Goal: Information Seeking & Learning: Check status

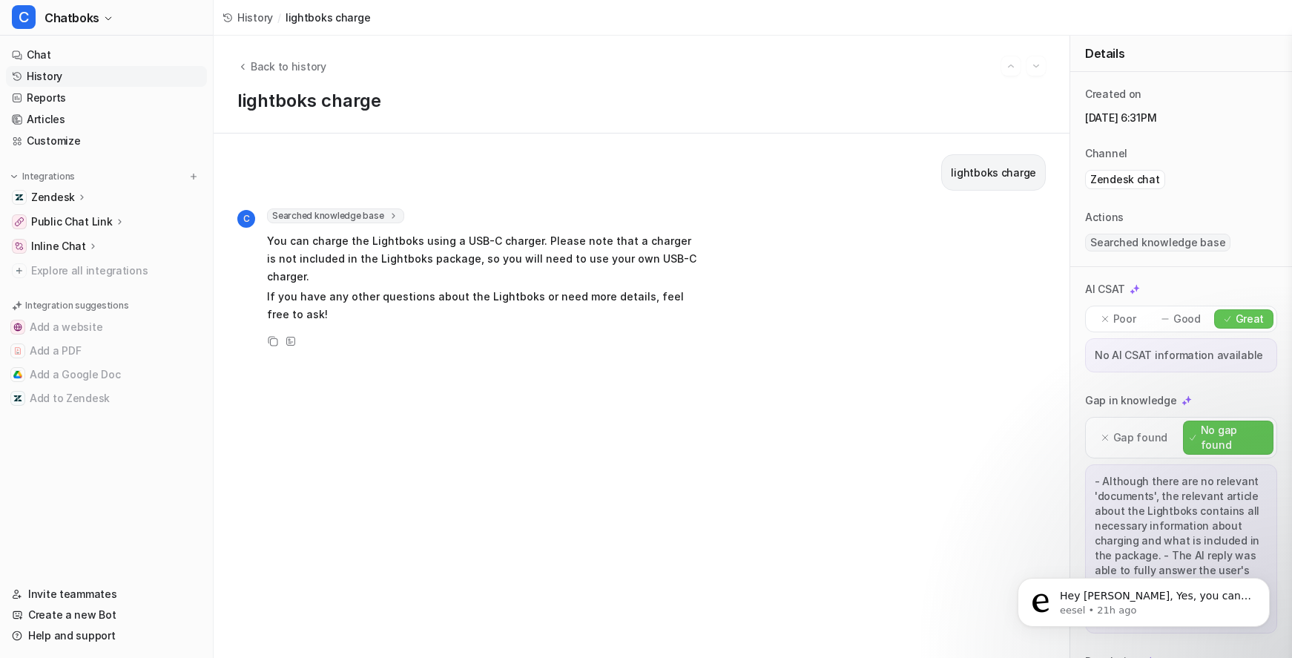
scroll to position [294, 0]
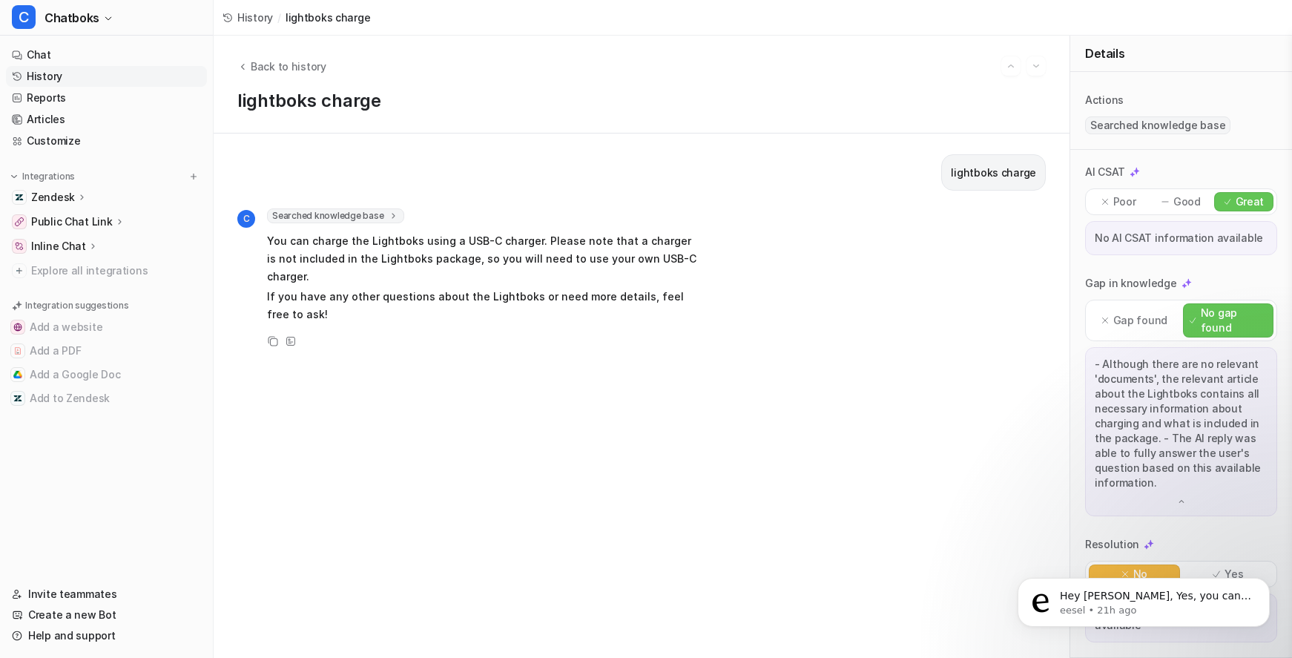
click at [76, 87] on link "History" at bounding box center [106, 76] width 201 height 21
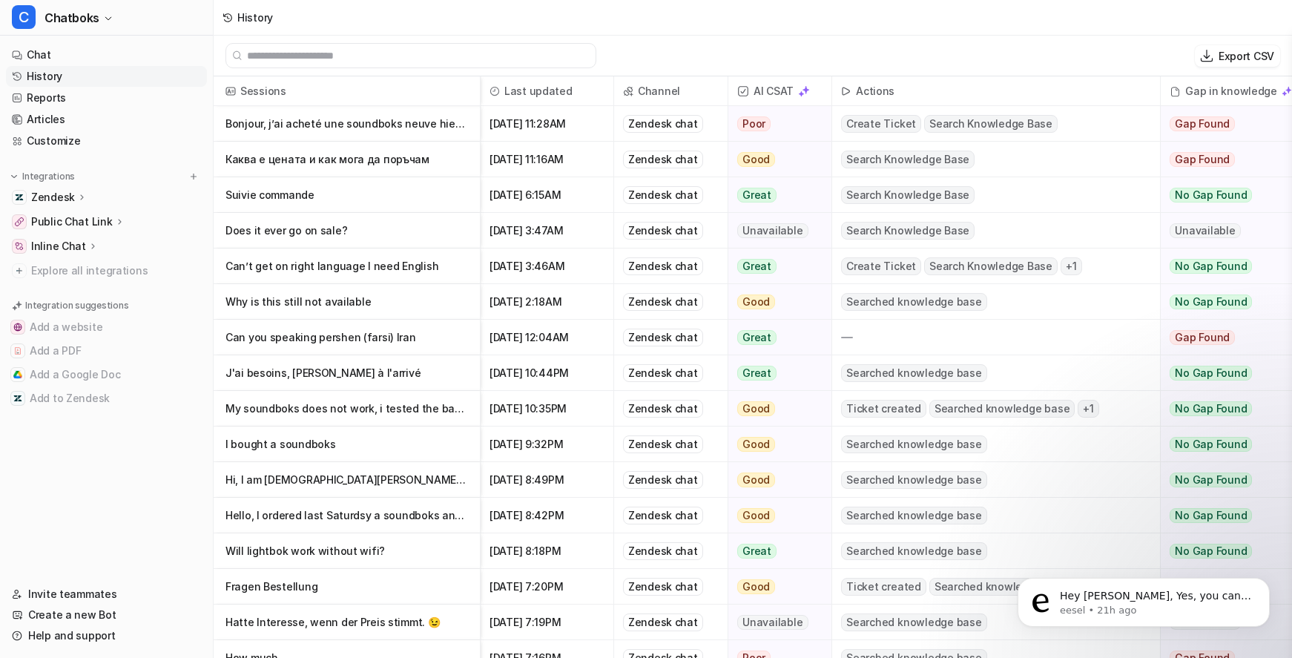
click at [452, 168] on p "Каква е цената и как мога да поръчам" at bounding box center [347, 160] width 243 height 36
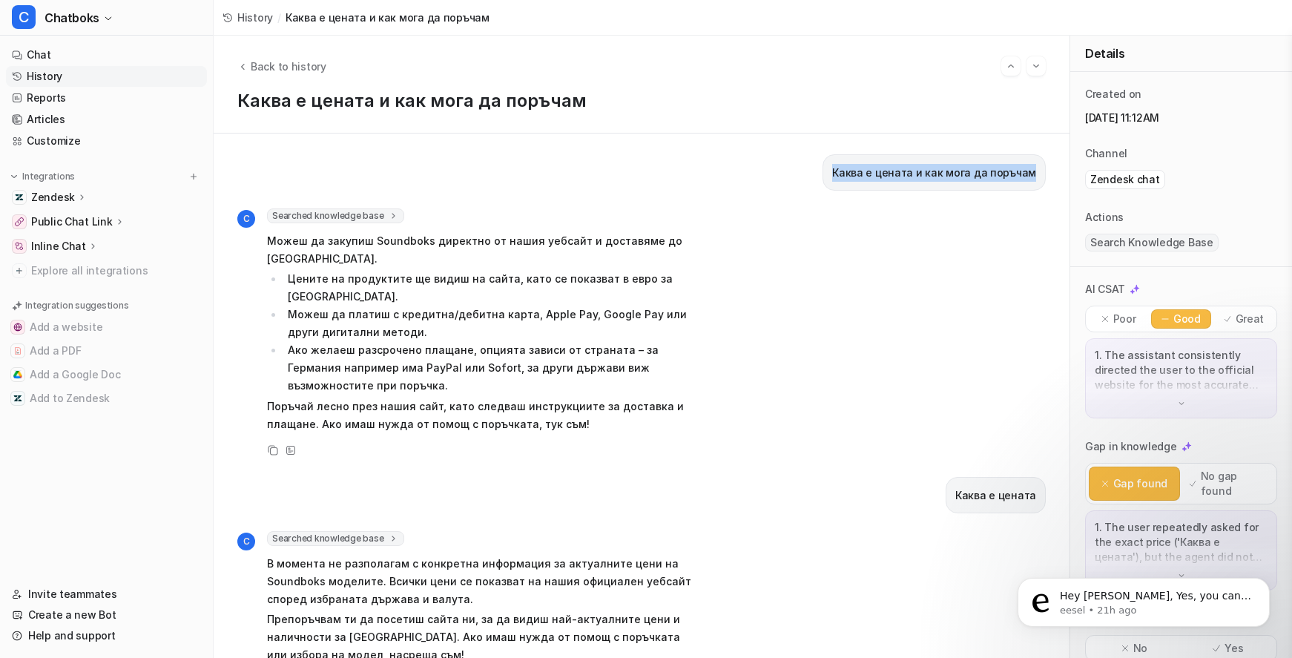
drag, startPoint x: 781, startPoint y: 194, endPoint x: 1030, endPoint y: 191, distance: 248.5
click at [1030, 191] on div "Каква е цената и как мога да поръчам" at bounding box center [934, 172] width 223 height 36
copy p "Каква е цената и как мога да поръчам"
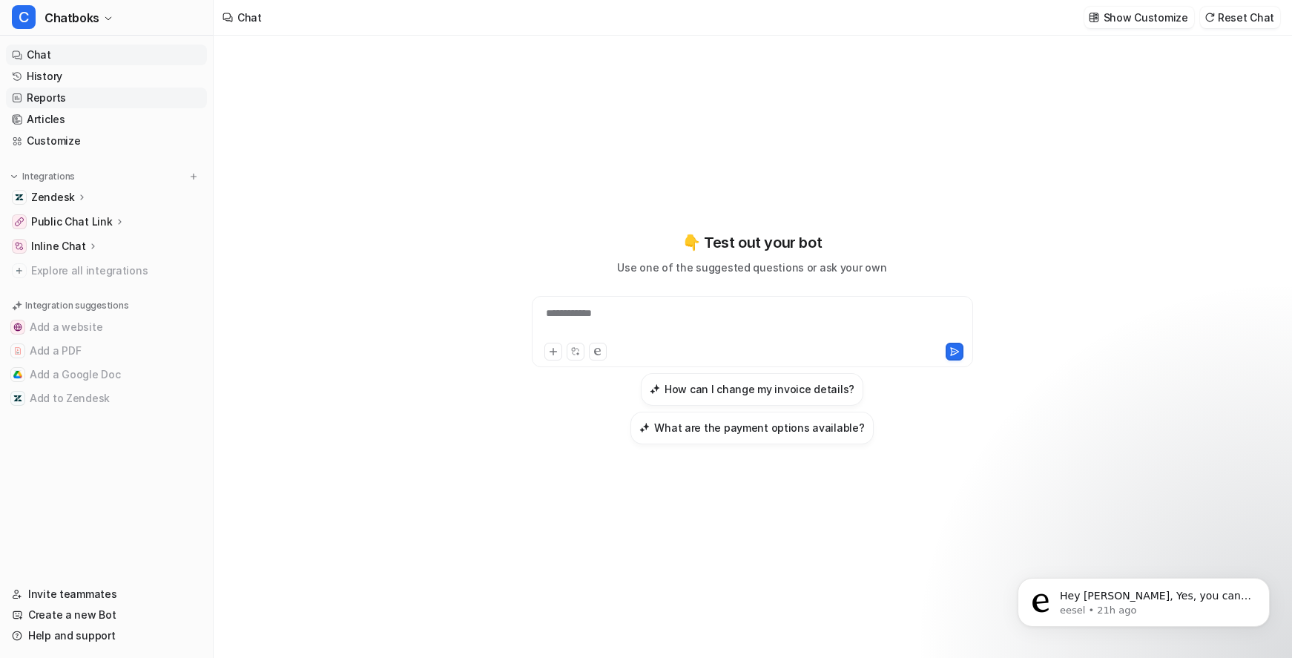
click at [51, 108] on link "Reports" at bounding box center [106, 98] width 201 height 21
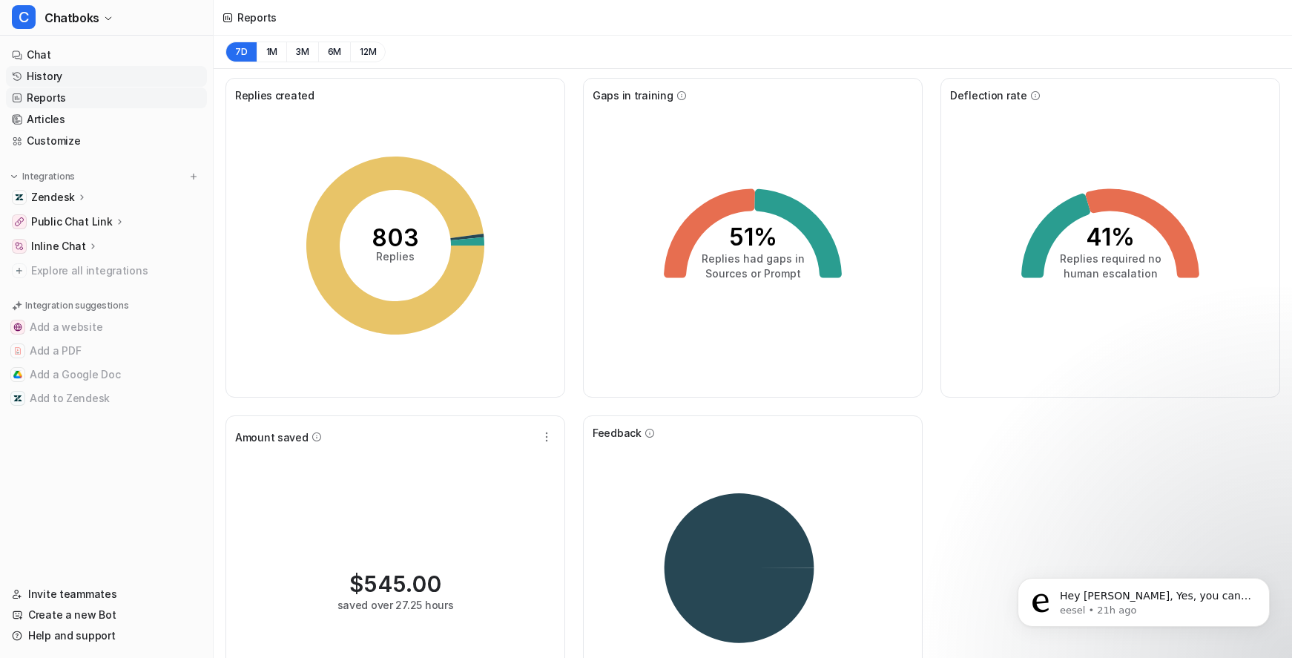
click at [85, 87] on link "History" at bounding box center [106, 76] width 201 height 21
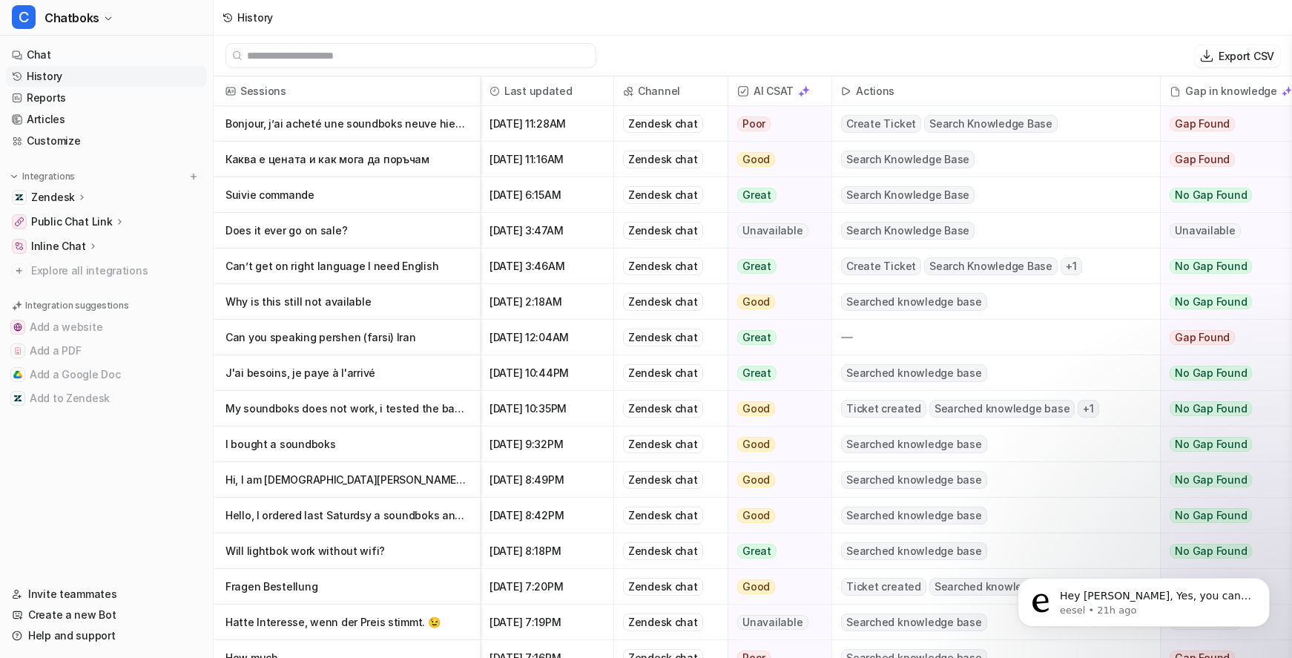
click at [418, 177] on p "Каква е цената и как мога да поръчам" at bounding box center [347, 160] width 243 height 36
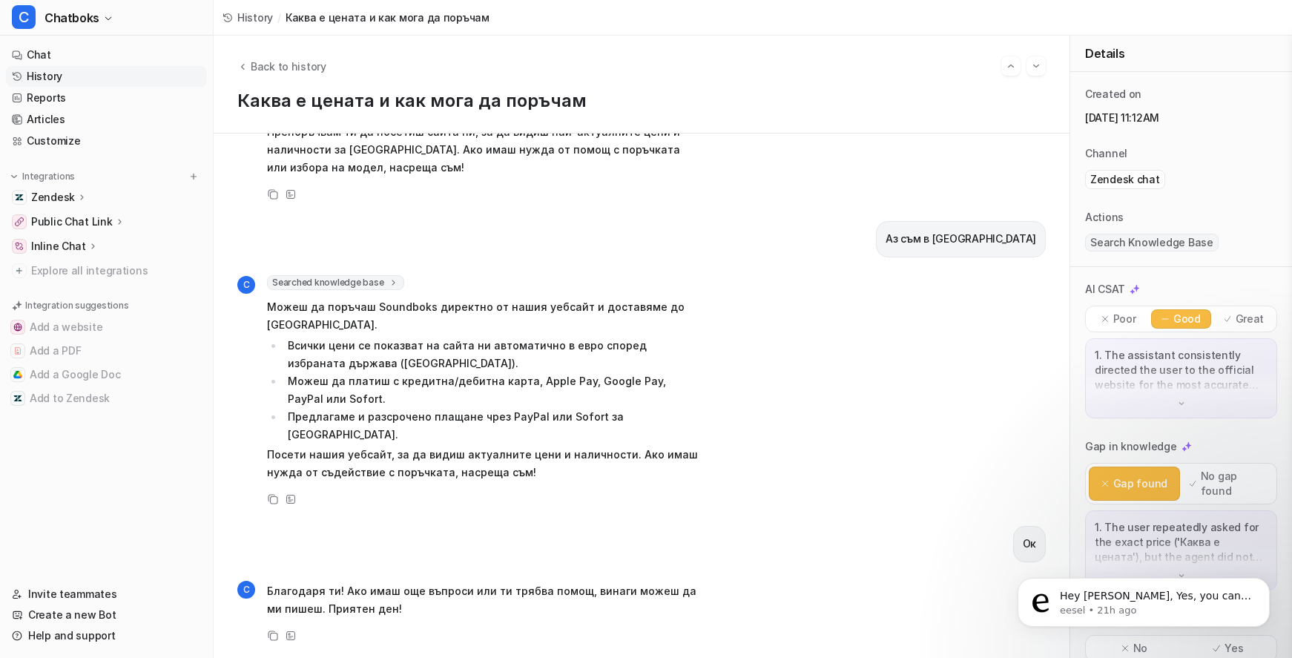
scroll to position [9, 0]
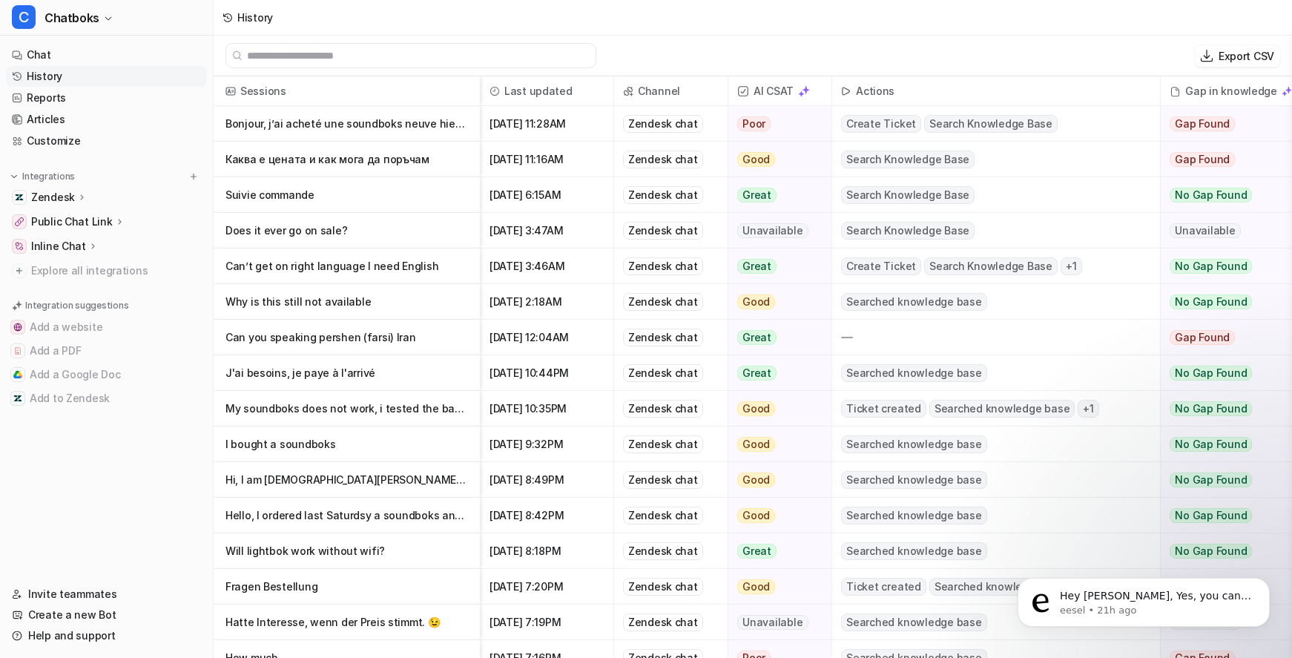
click at [456, 246] on p "Does it ever go on sale?" at bounding box center [347, 231] width 243 height 36
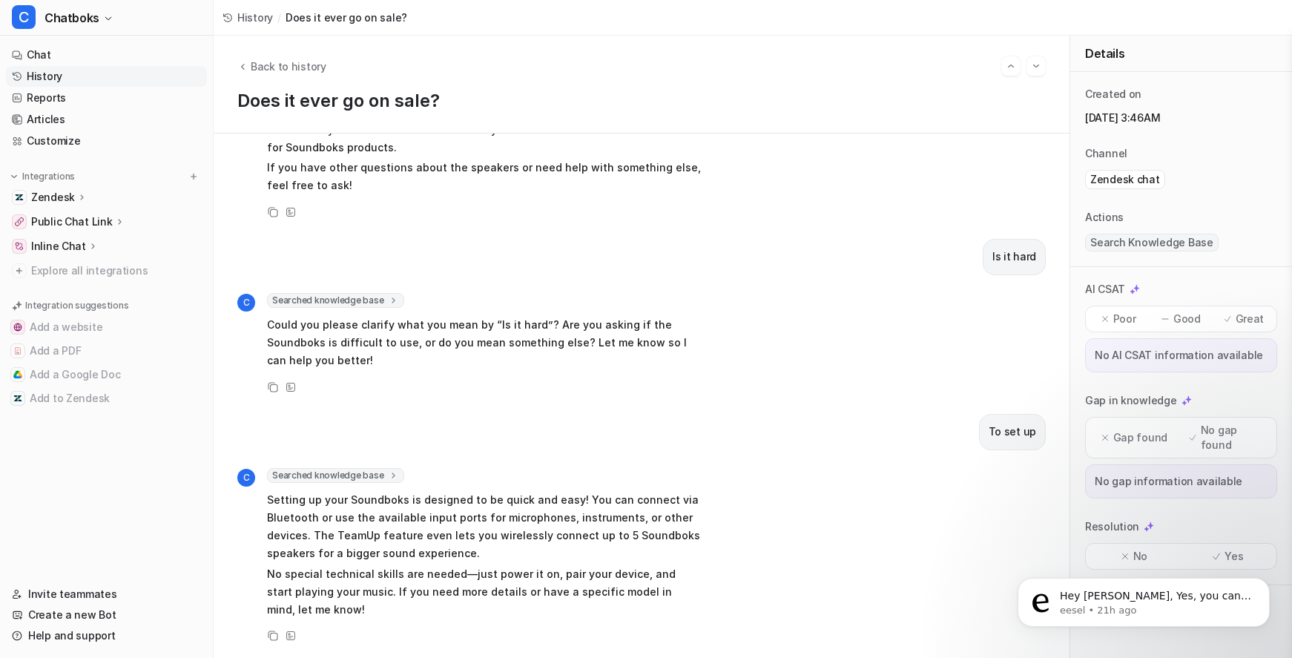
scroll to position [251, 0]
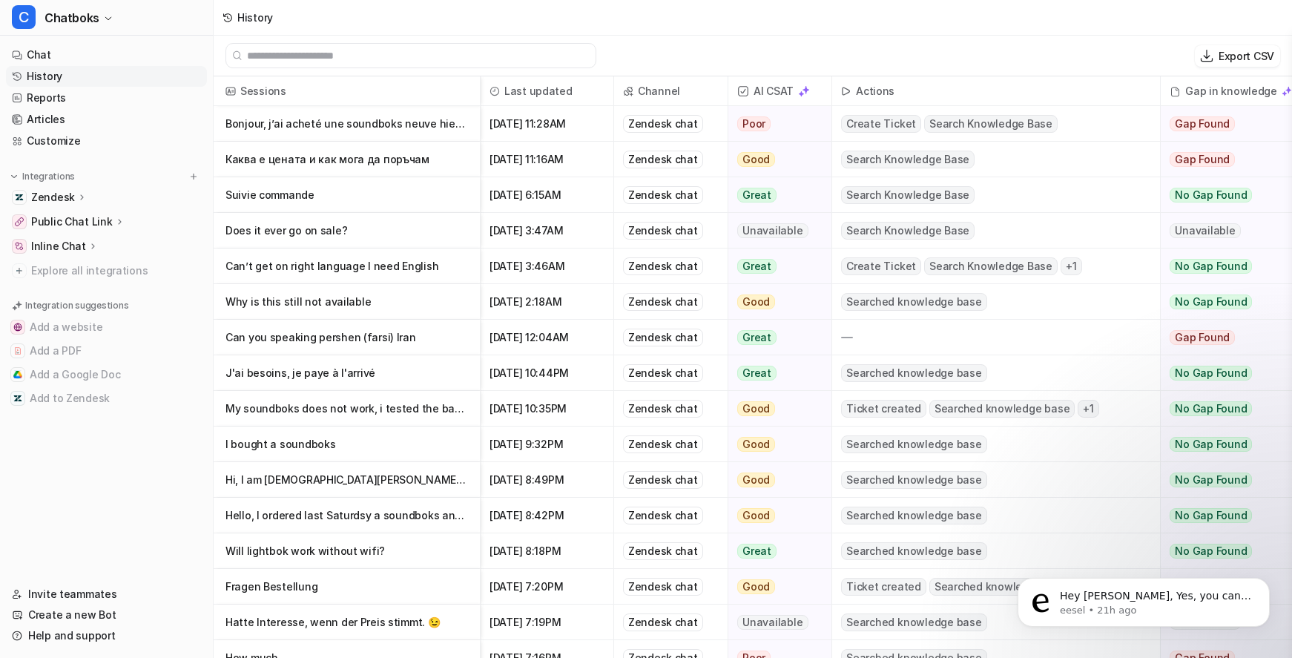
click at [404, 355] on p "Can you speaking pershen (farsi) lran" at bounding box center [347, 338] width 243 height 36
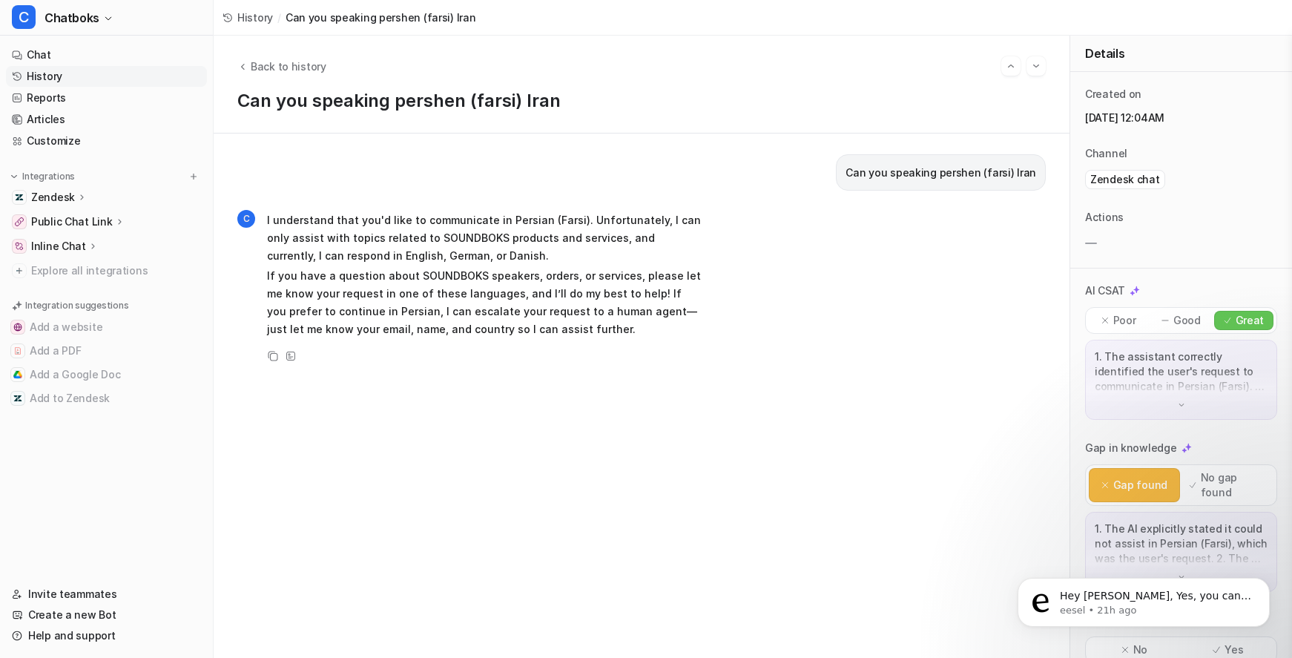
click at [404, 454] on div "Can you speaking pershen (farsi) lran C I understand that you'd like to communi…" at bounding box center [641, 395] width 809 height 483
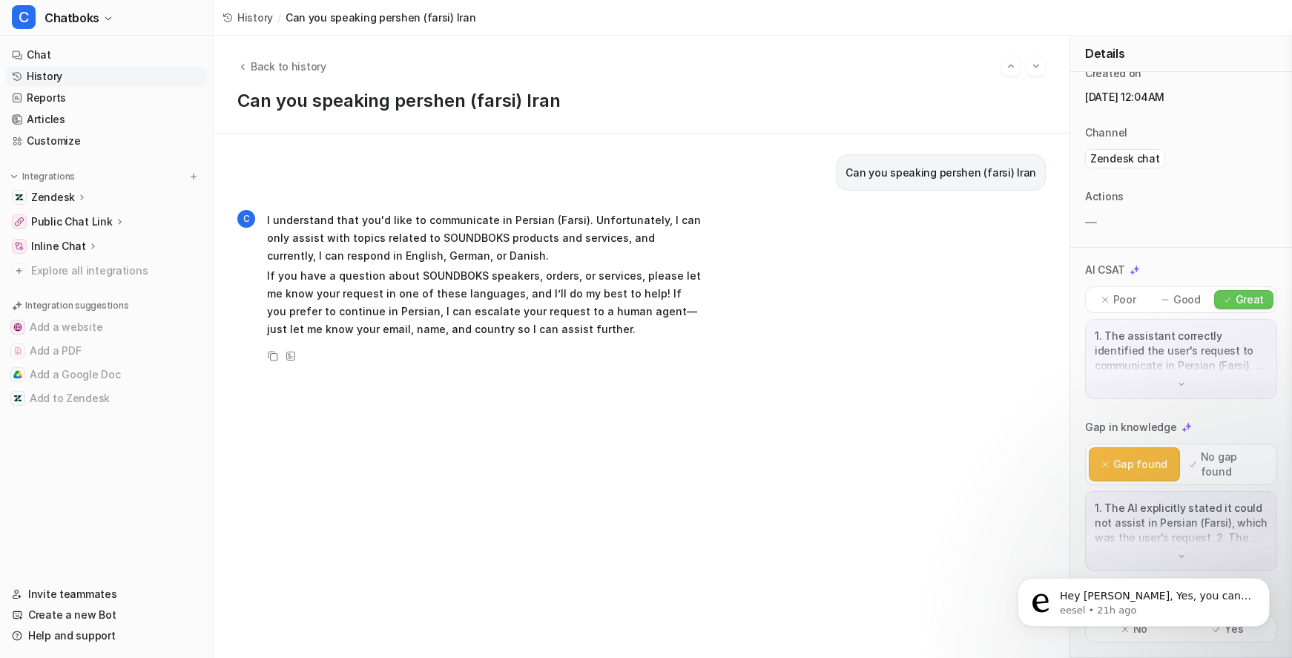
scroll to position [197, 0]
click at [1170, 522] on p "1. The AI explicitly stated it could not assist in Persian (Farsi), which was t…" at bounding box center [1181, 523] width 173 height 45
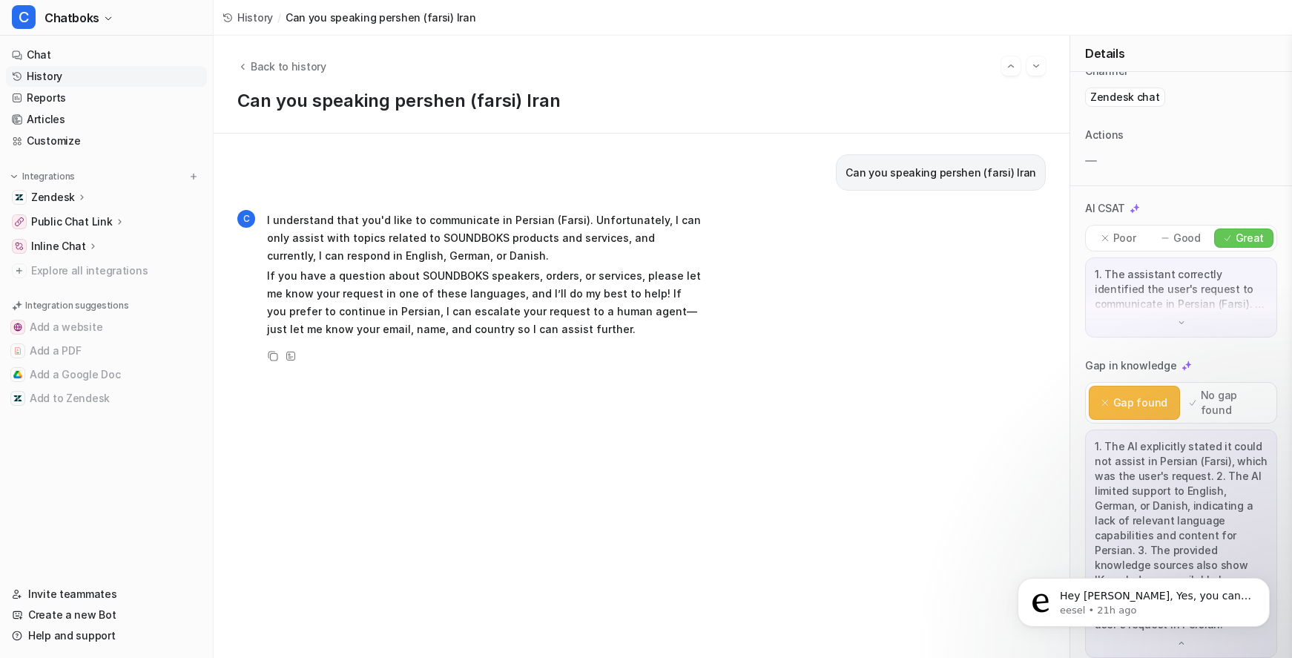
scroll to position [0, 0]
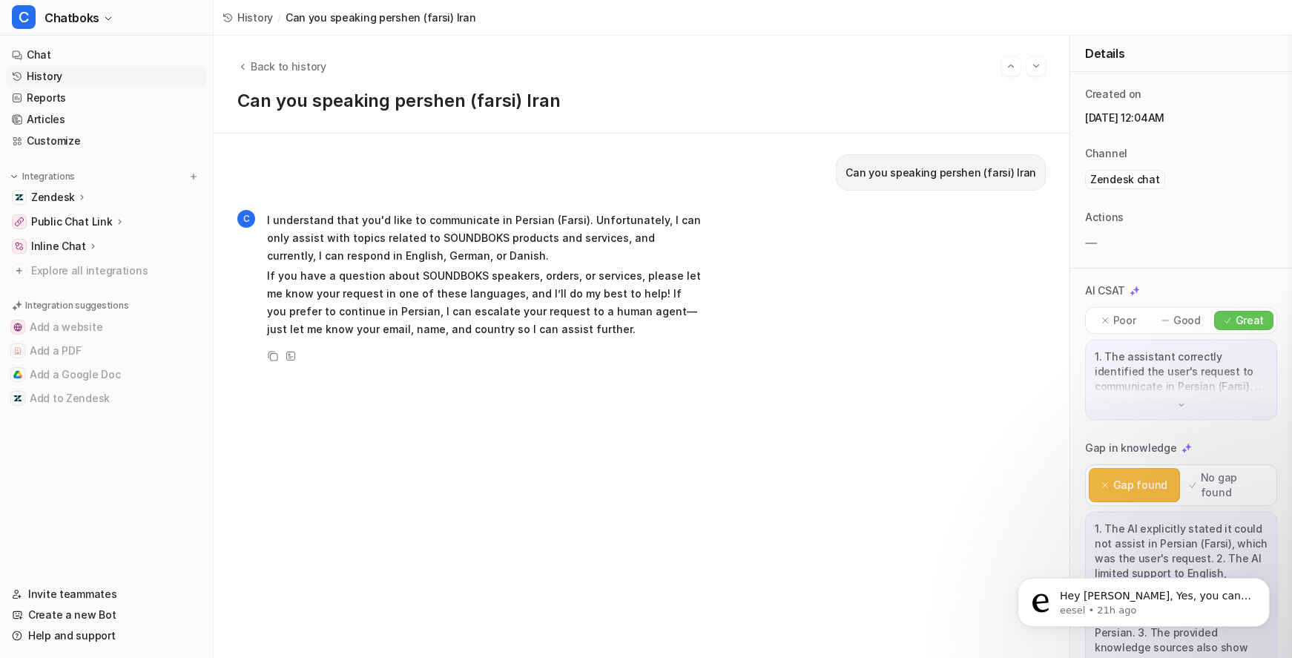
click at [61, 87] on link "History" at bounding box center [106, 76] width 201 height 21
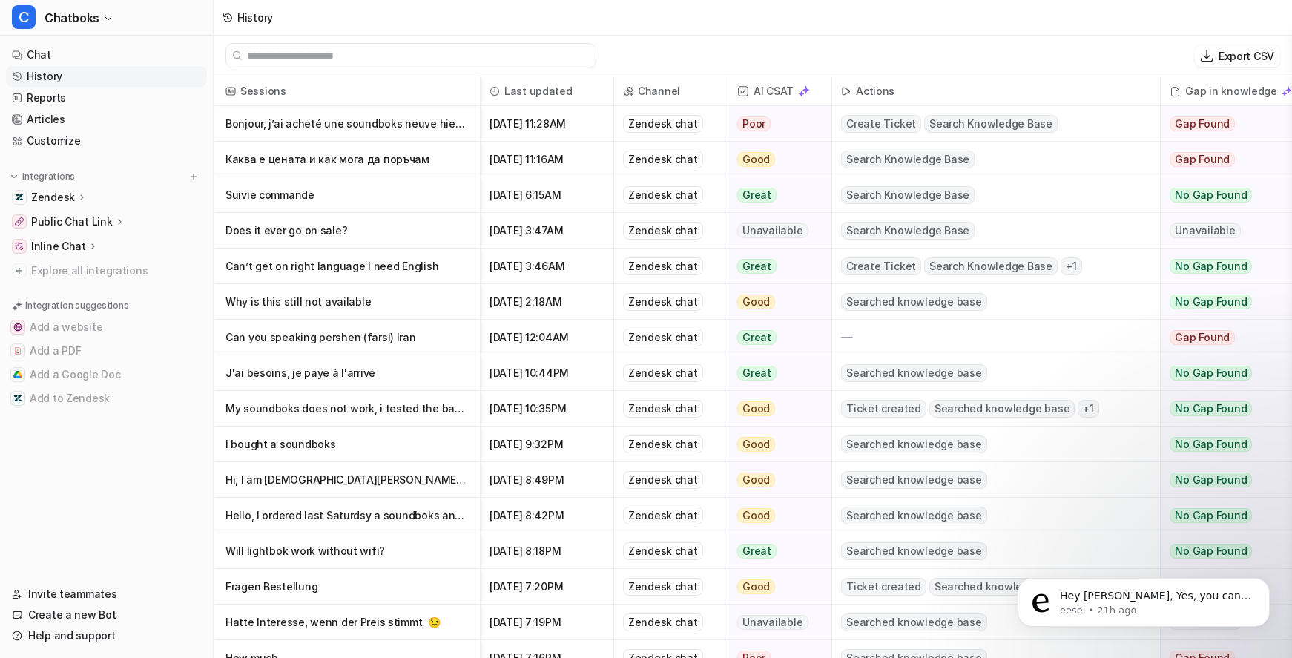
click at [411, 421] on p "My soundboks does not work, i tested the battery and it worked so i tried to lo…" at bounding box center [347, 409] width 243 height 36
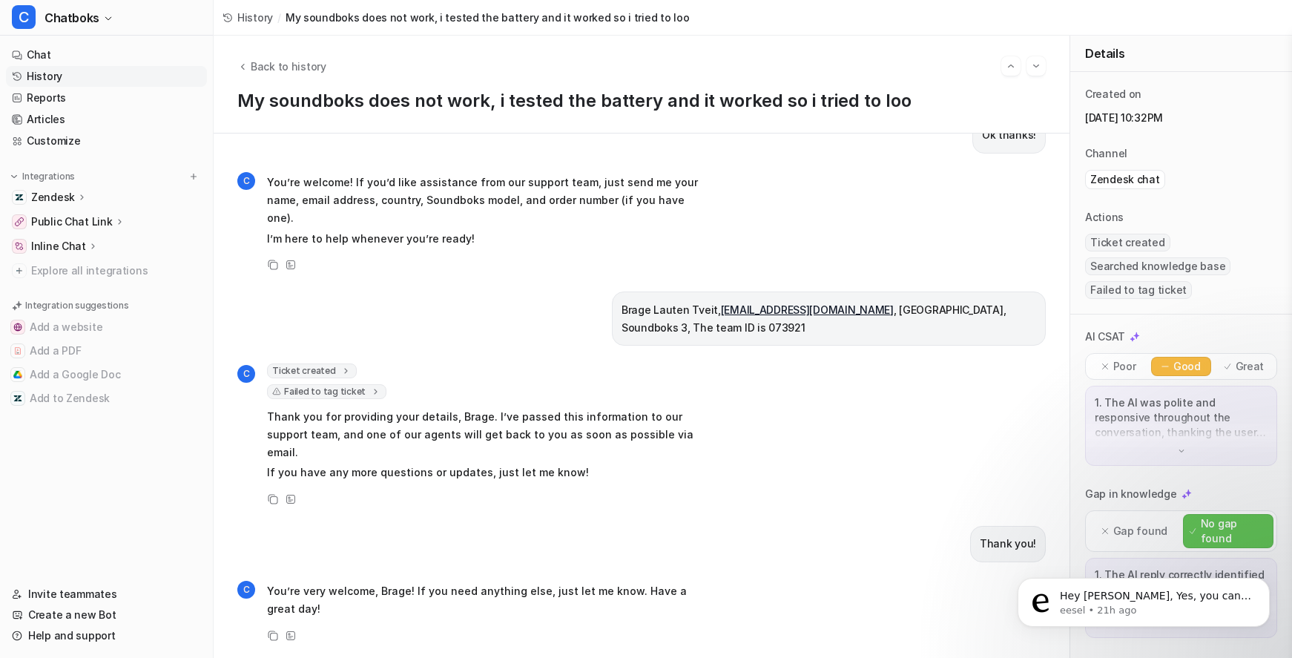
scroll to position [625, 0]
click at [387, 384] on span "Failed to tag ticket" at bounding box center [326, 391] width 119 height 15
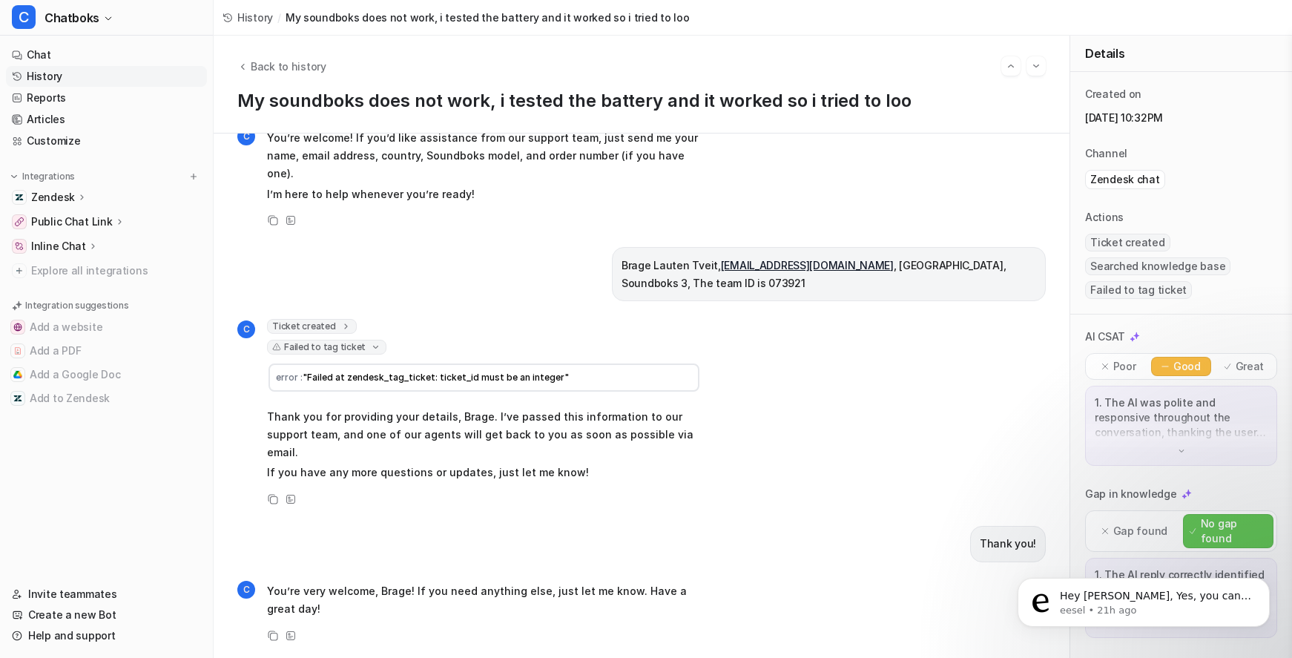
click at [357, 319] on span "Ticket created" at bounding box center [312, 326] width 90 height 15
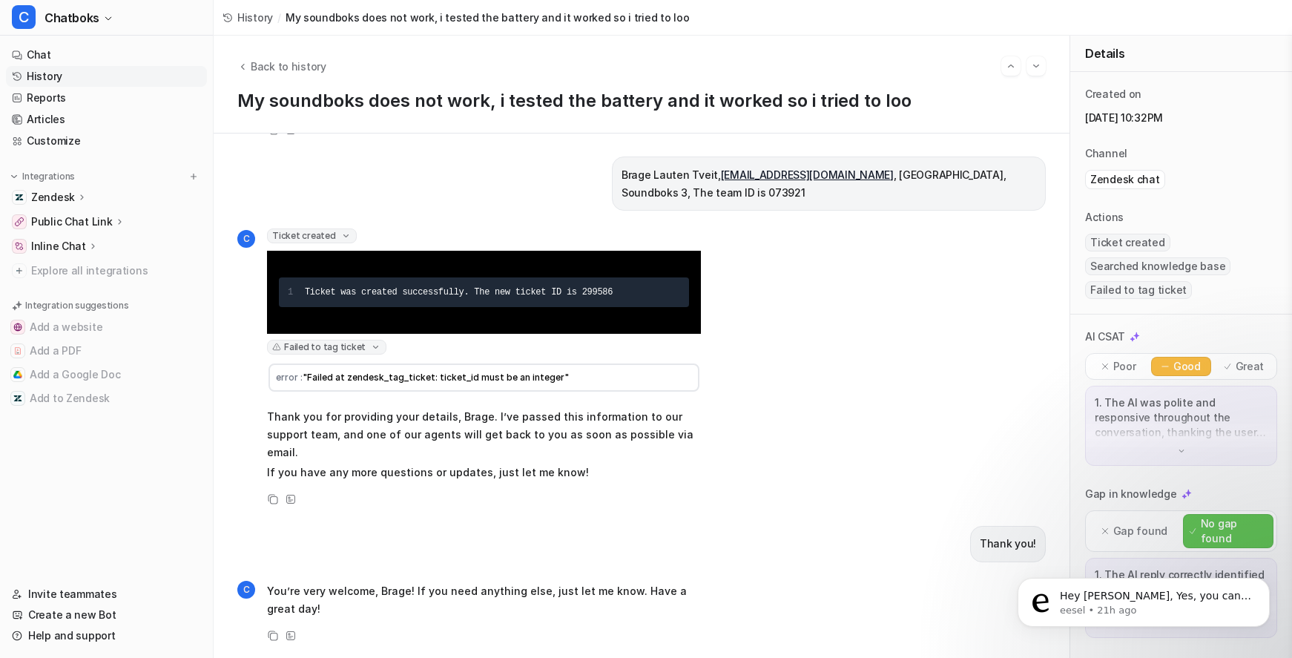
scroll to position [9, 0]
click at [71, 87] on link "History" at bounding box center [106, 76] width 201 height 21
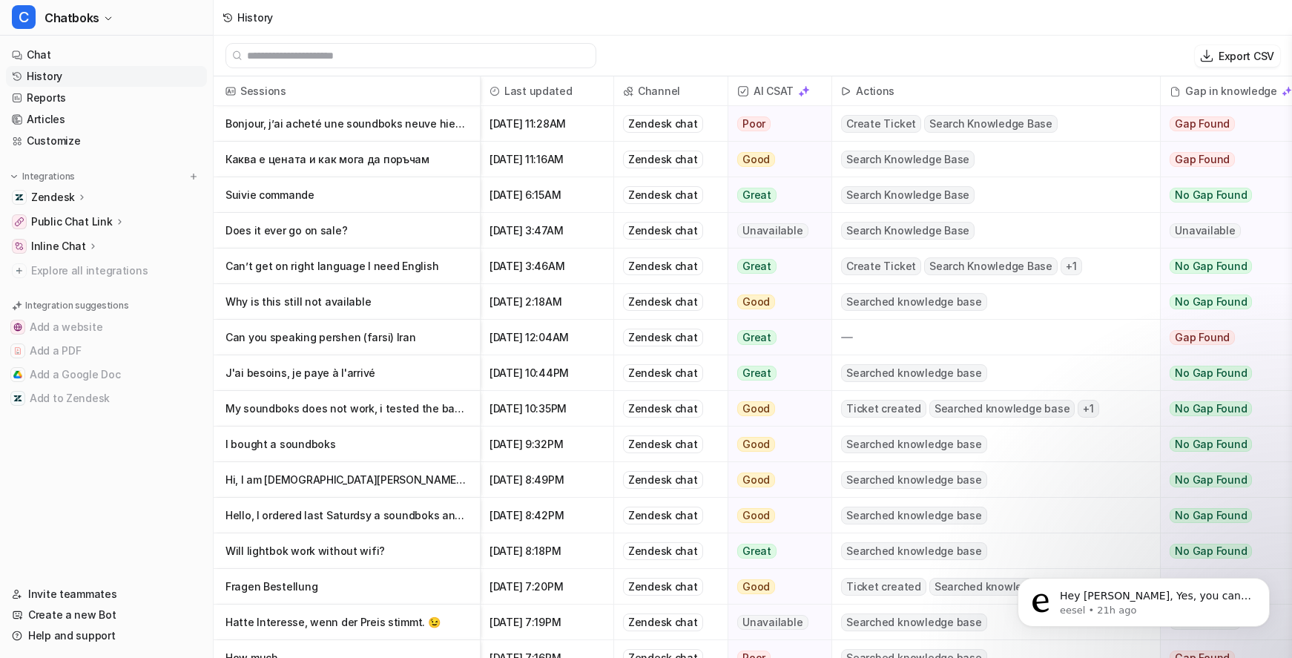
click at [435, 527] on p "Hello, I ordered last Saturdsy a soundboks and paid already but I did not get i…" at bounding box center [347, 516] width 243 height 36
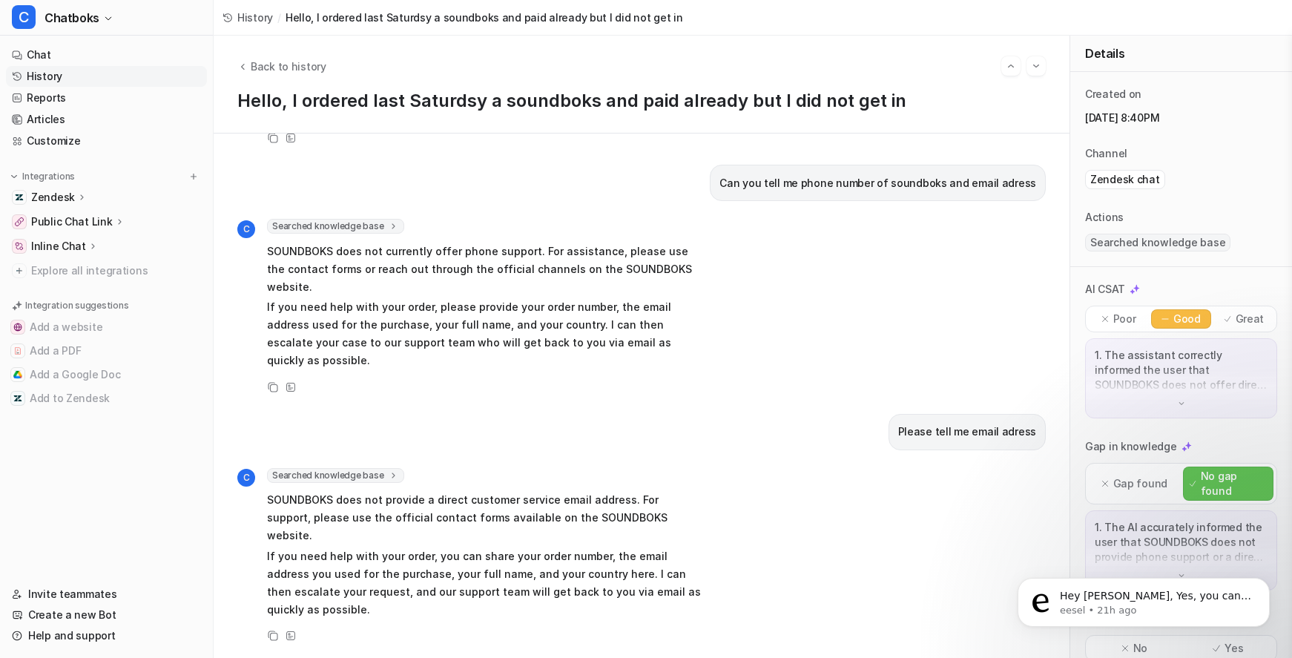
scroll to position [408, 0]
click at [312, 64] on div "Back to history Hello, I ordered last Saturdsy a soundboks and paid already but…" at bounding box center [642, 85] width 856 height 98
click at [318, 74] on span "Back to history" at bounding box center [289, 67] width 76 height 16
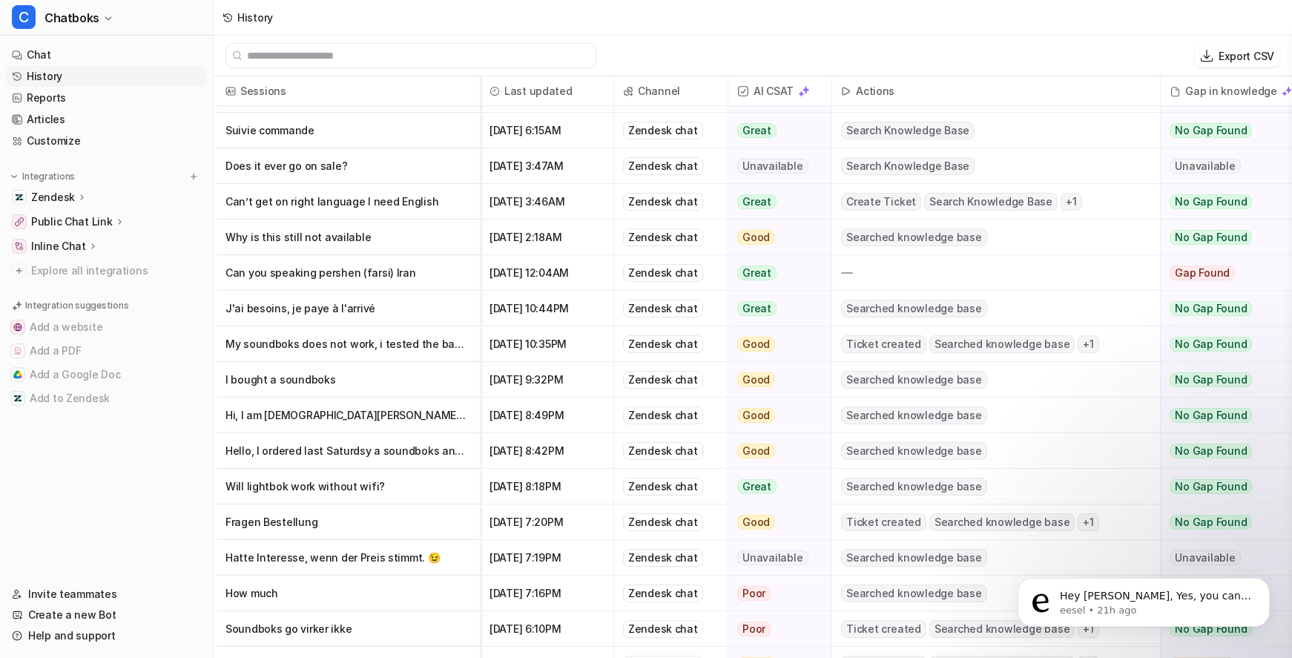
scroll to position [87, 0]
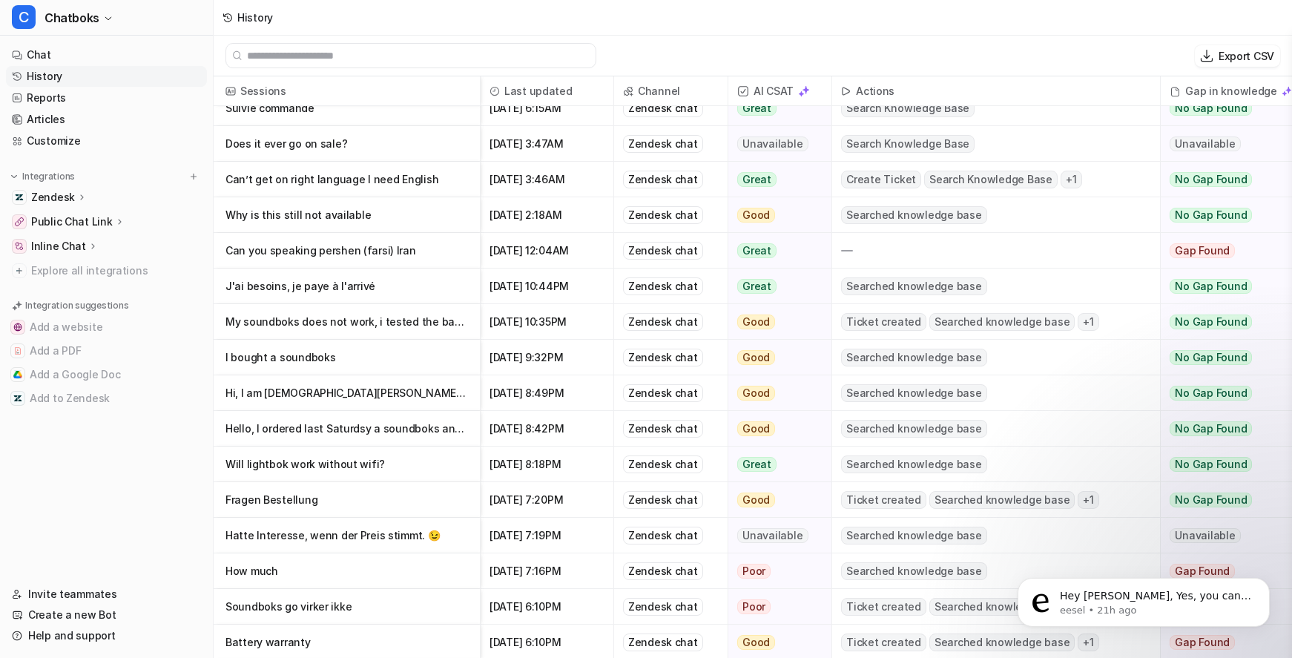
click at [447, 480] on p "Will lightbok work without wifi?" at bounding box center [347, 465] width 243 height 36
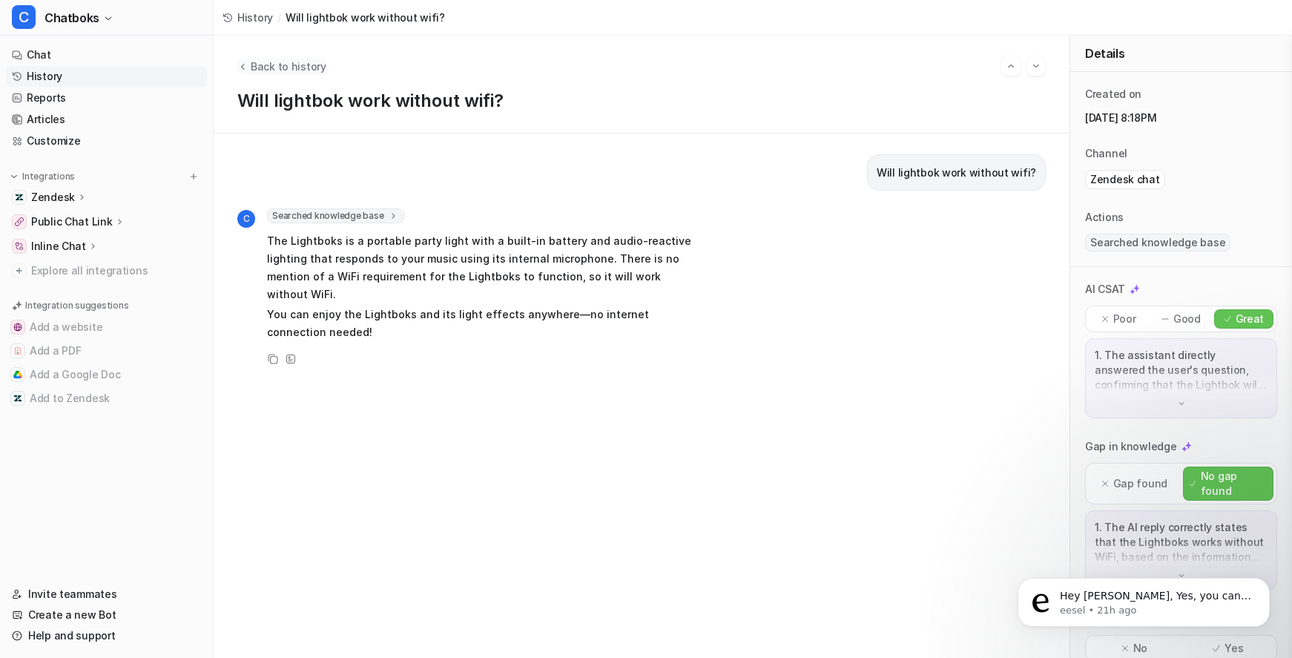
click at [305, 74] on span "Back to history" at bounding box center [289, 67] width 76 height 16
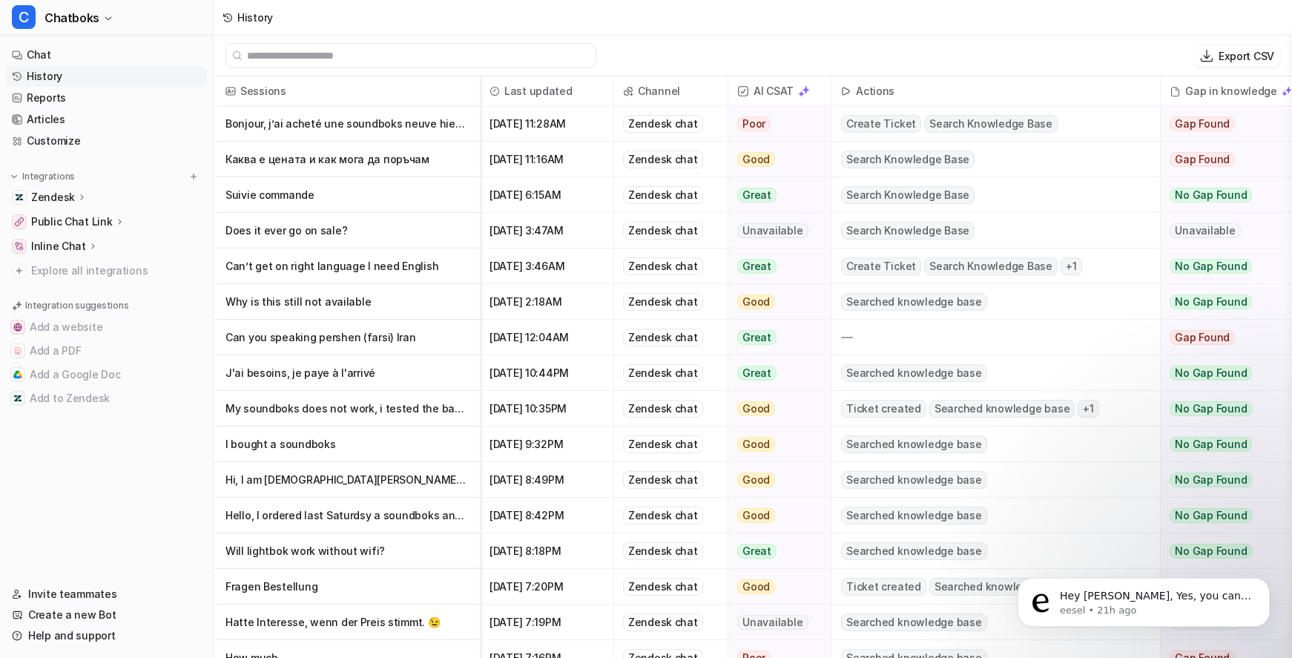
click at [418, 492] on p "Hi, I am Christian Leeb from Austroa, just ordered a Soundboks last Saturdsy an…" at bounding box center [347, 480] width 243 height 36
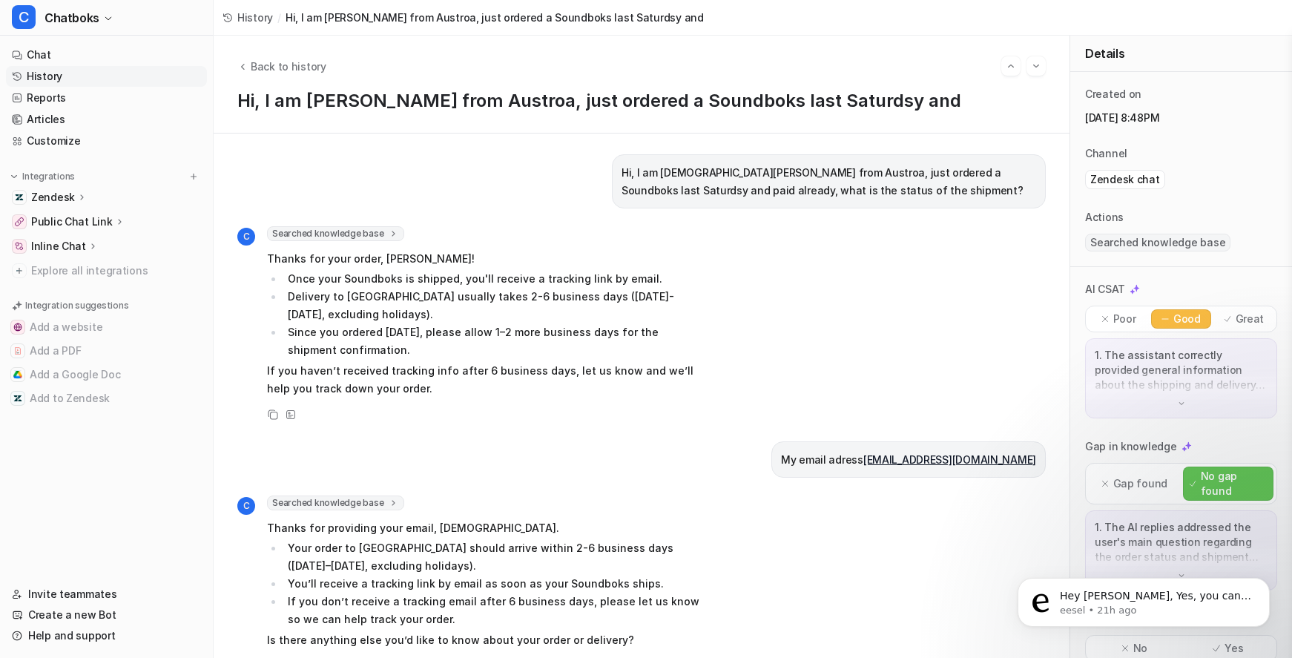
drag, startPoint x: 1019, startPoint y: 573, endPoint x: 924, endPoint y: 574, distance: 95.0
click at [996, 574] on html "Hey Leonie, Yes, you can find the number of chats handled by your chatbot by ex…" at bounding box center [1144, 599] width 297 height 104
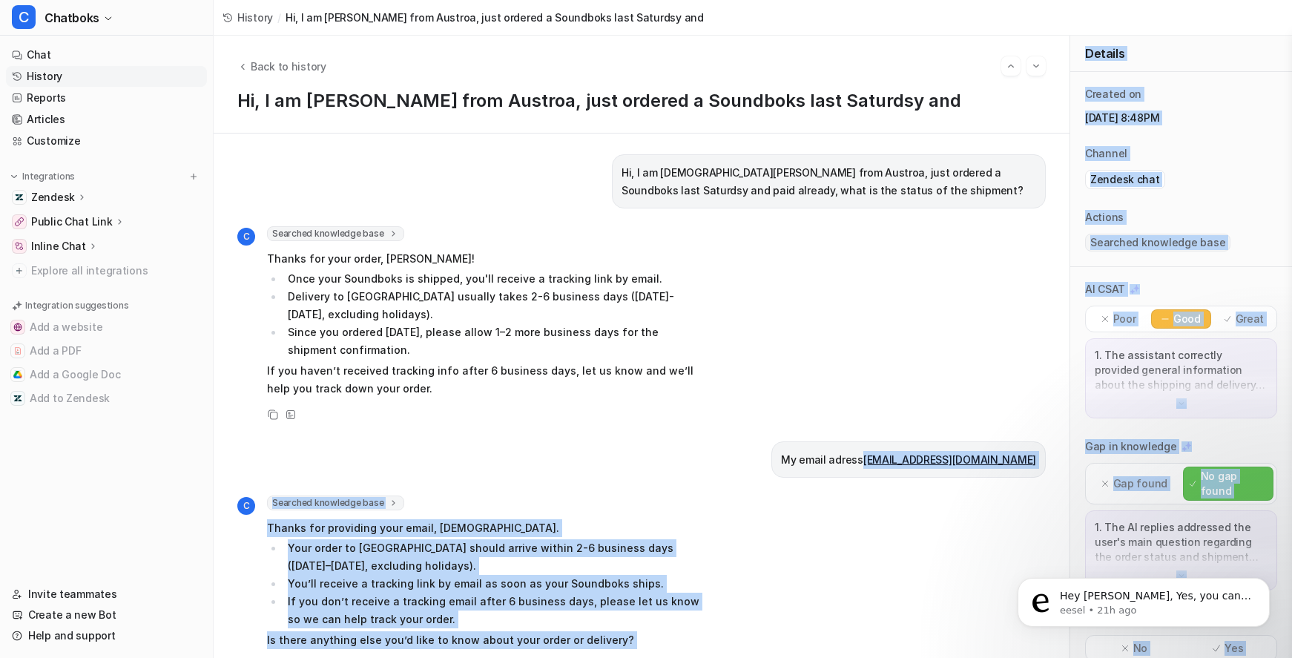
drag, startPoint x: 1926, startPoint y: 1117, endPoint x: 1013, endPoint y: 568, distance: 1065.6
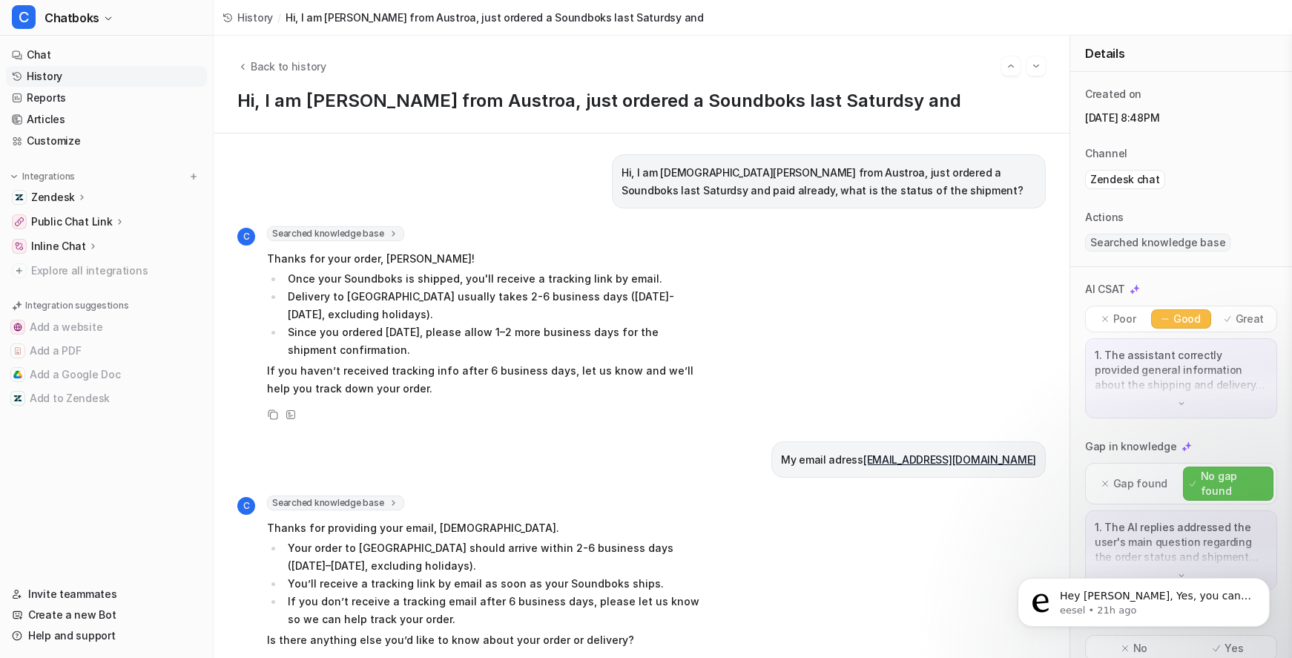
click at [887, 424] on div "C Searched knowledge base search_queries : [ "order tracking", "order status", …" at bounding box center [641, 324] width 809 height 197
click at [326, 65] on span "Back to history" at bounding box center [289, 67] width 76 height 16
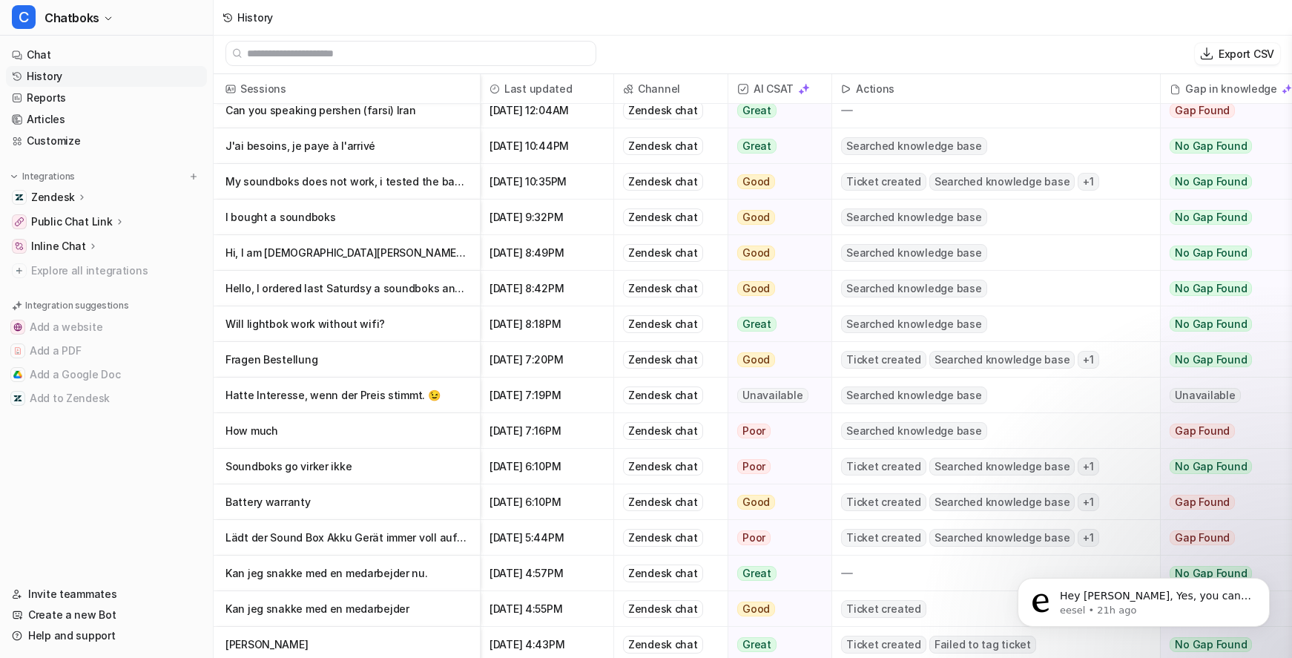
scroll to position [371, 0]
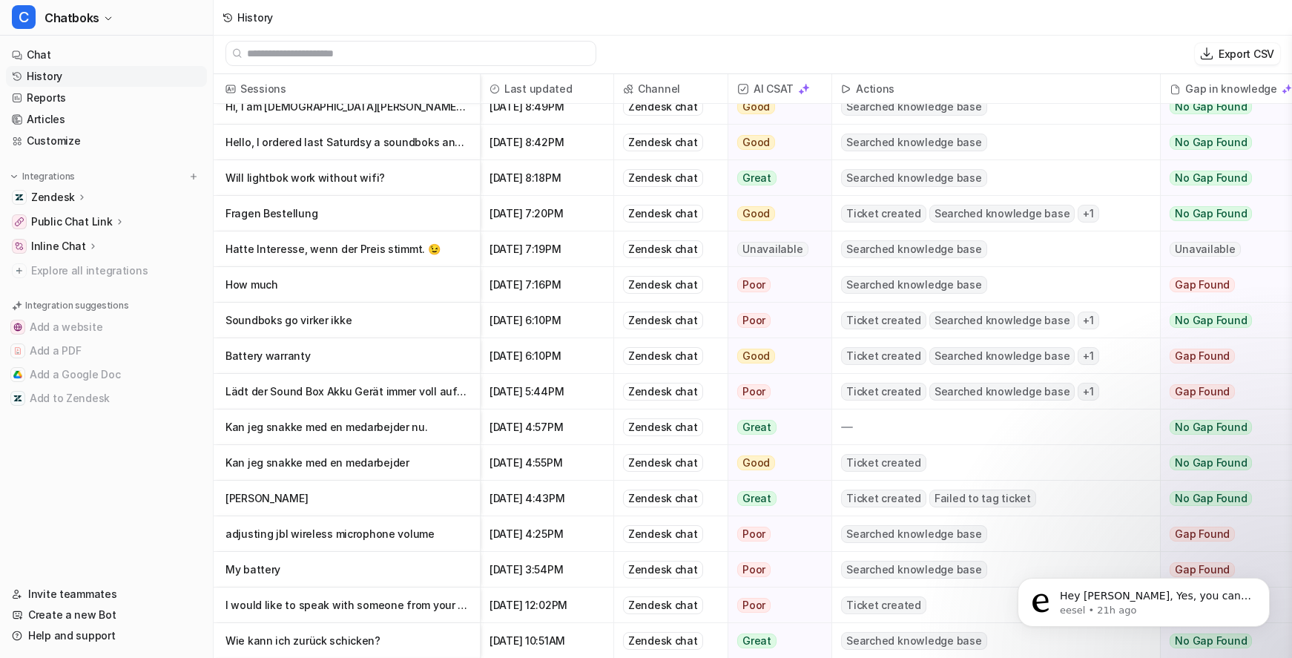
click at [453, 251] on p "Hatte Interesse, wenn der Preis stimmt. 😉" at bounding box center [347, 249] width 243 height 36
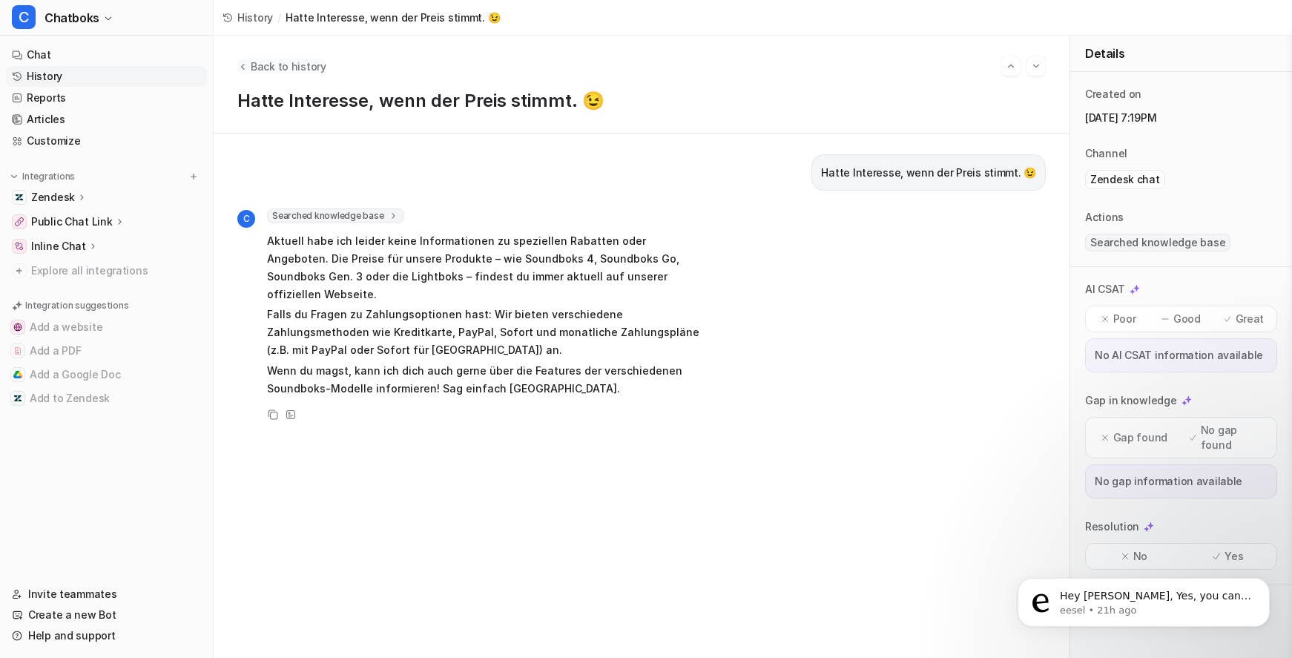
click at [315, 68] on span "Back to history" at bounding box center [289, 67] width 76 height 16
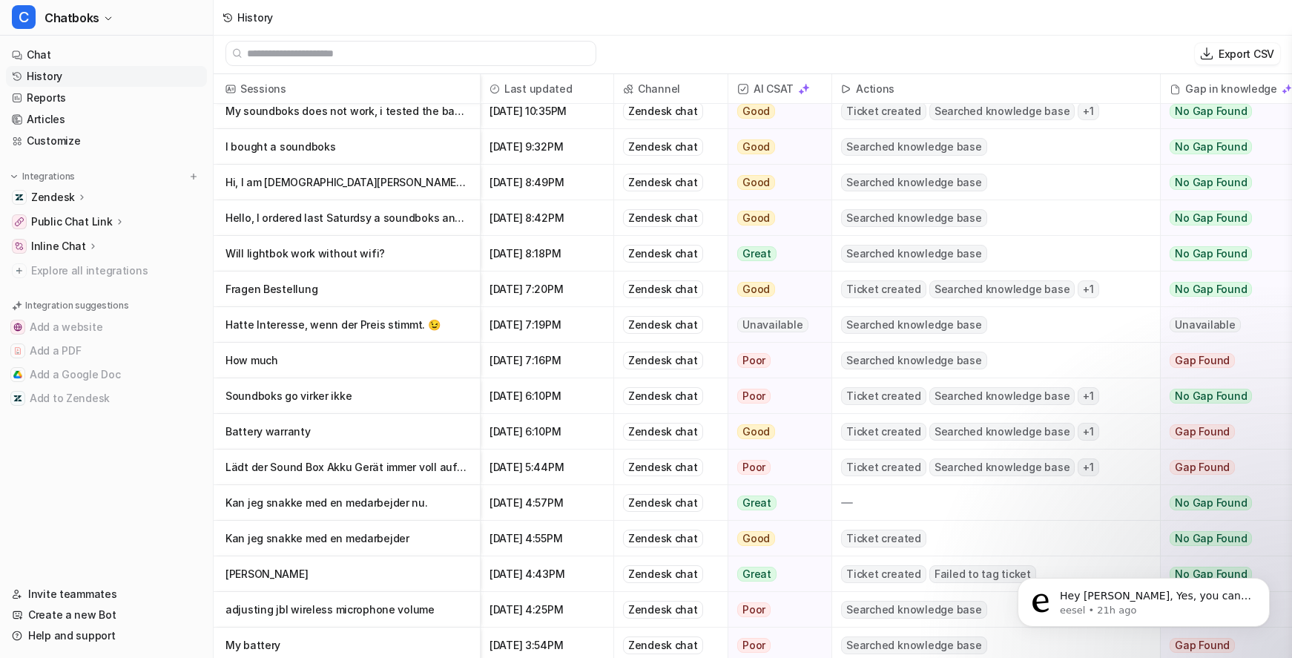
scroll to position [296, 0]
click at [405, 585] on p "Patrick Krüger" at bounding box center [347, 574] width 243 height 36
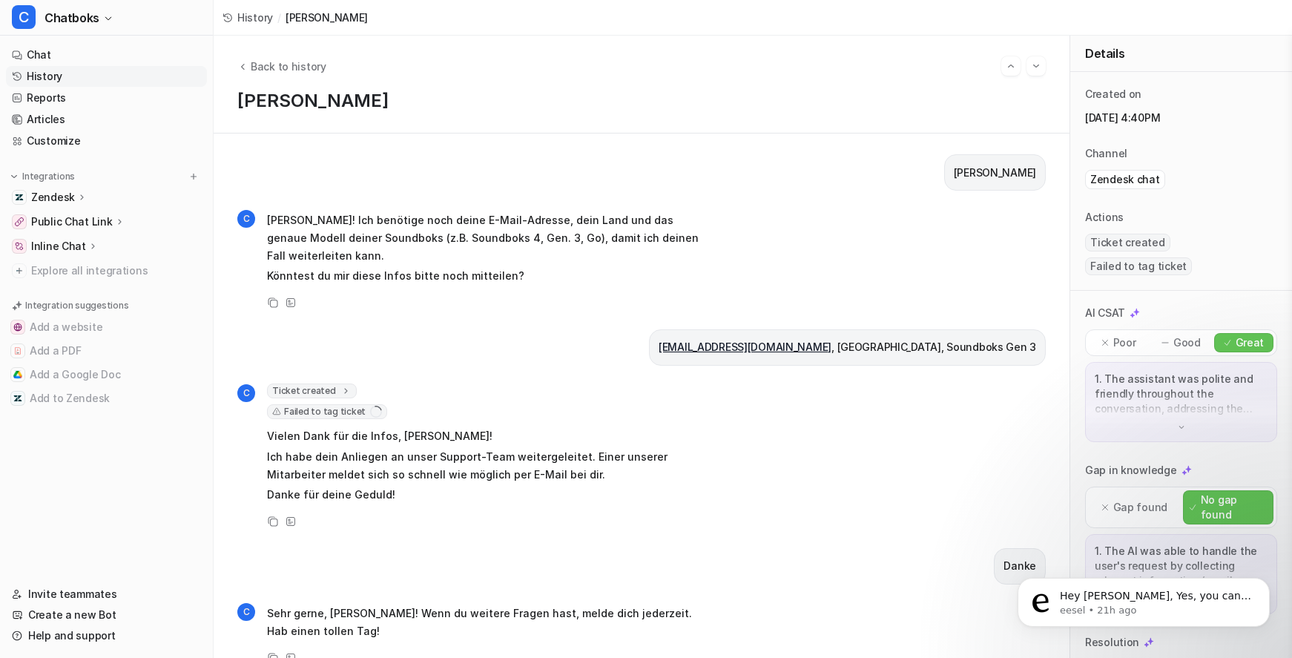
click at [387, 419] on span "Failed to tag ticket" at bounding box center [327, 411] width 120 height 15
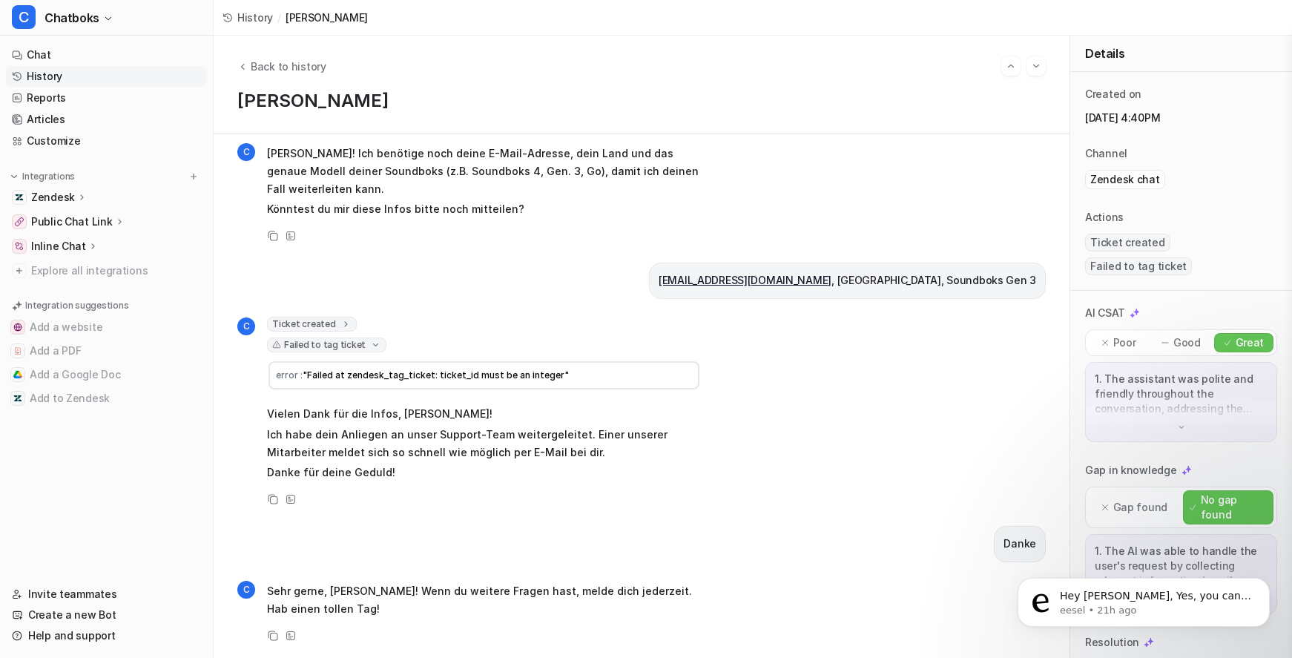
scroll to position [229, 0]
click at [103, 151] on link "Customize" at bounding box center [106, 141] width 201 height 21
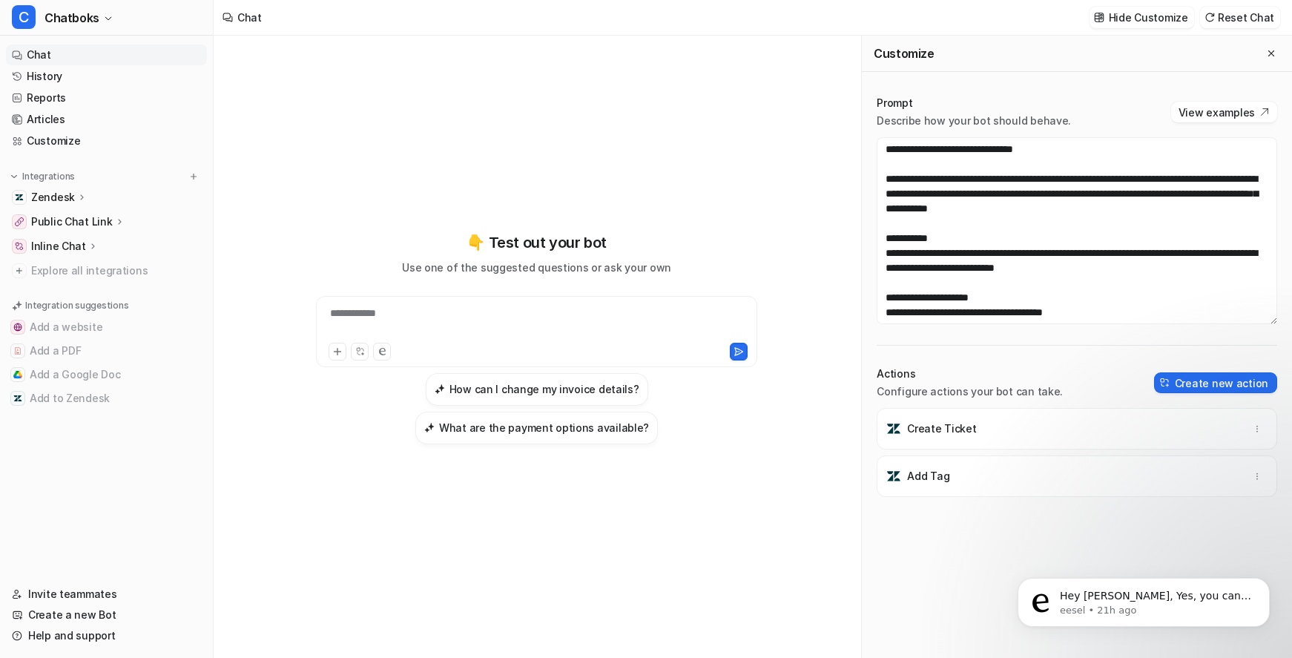
scroll to position [116, 0]
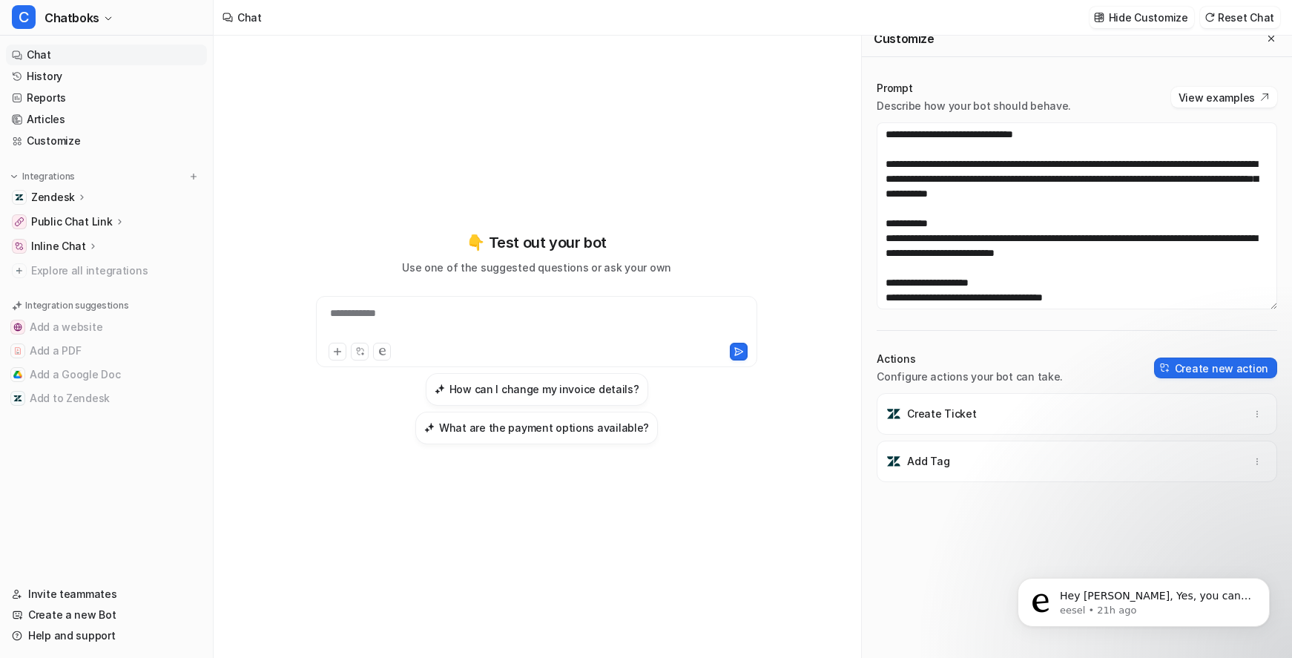
click at [1171, 482] on div "Add Tag" at bounding box center [1077, 462] width 387 height 42
click at [1252, 467] on icon "button" at bounding box center [1257, 461] width 10 height 10
click at [82, 87] on link "History" at bounding box center [106, 76] width 201 height 21
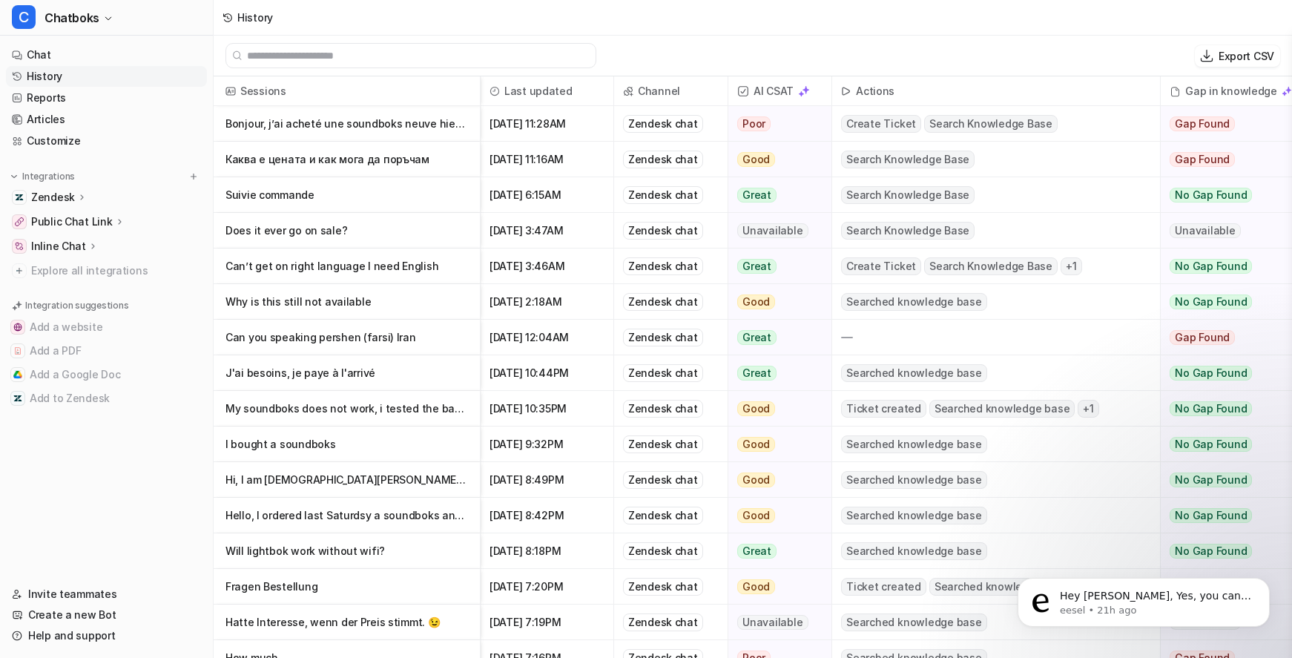
click at [407, 495] on p "Hi, I am Christian Leeb from Austroa, just ordered a Soundboks last Saturdsy an…" at bounding box center [347, 480] width 243 height 36
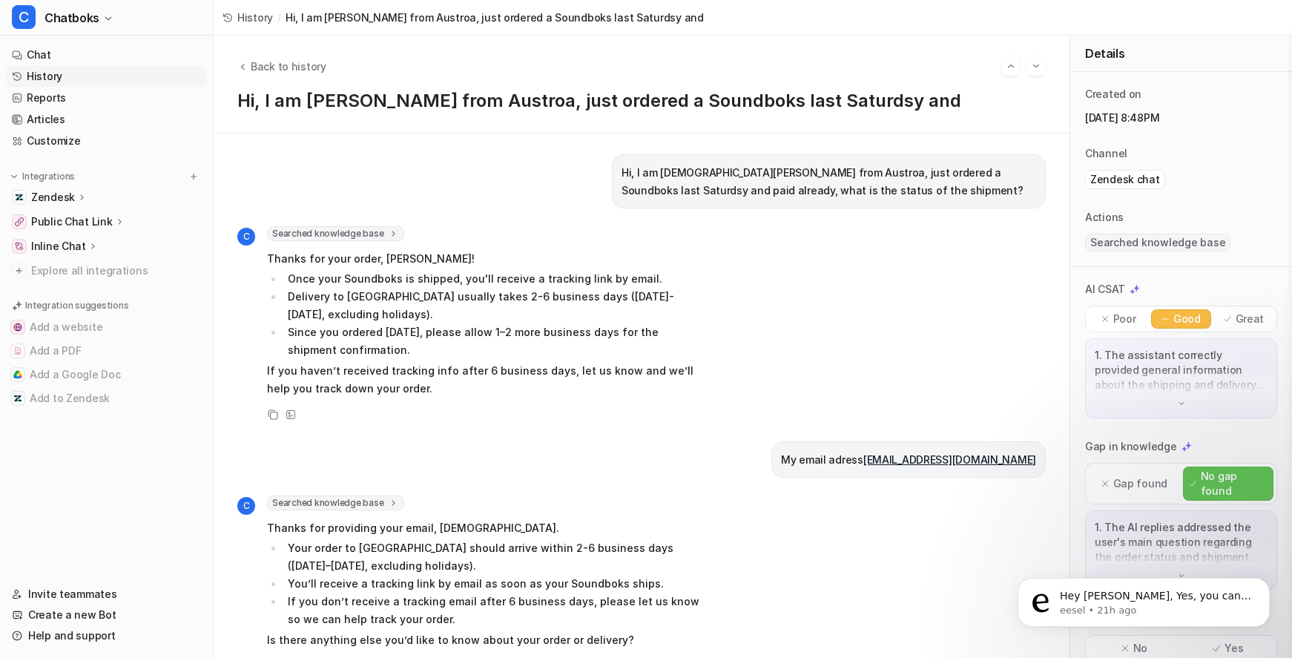
scroll to position [211, 0]
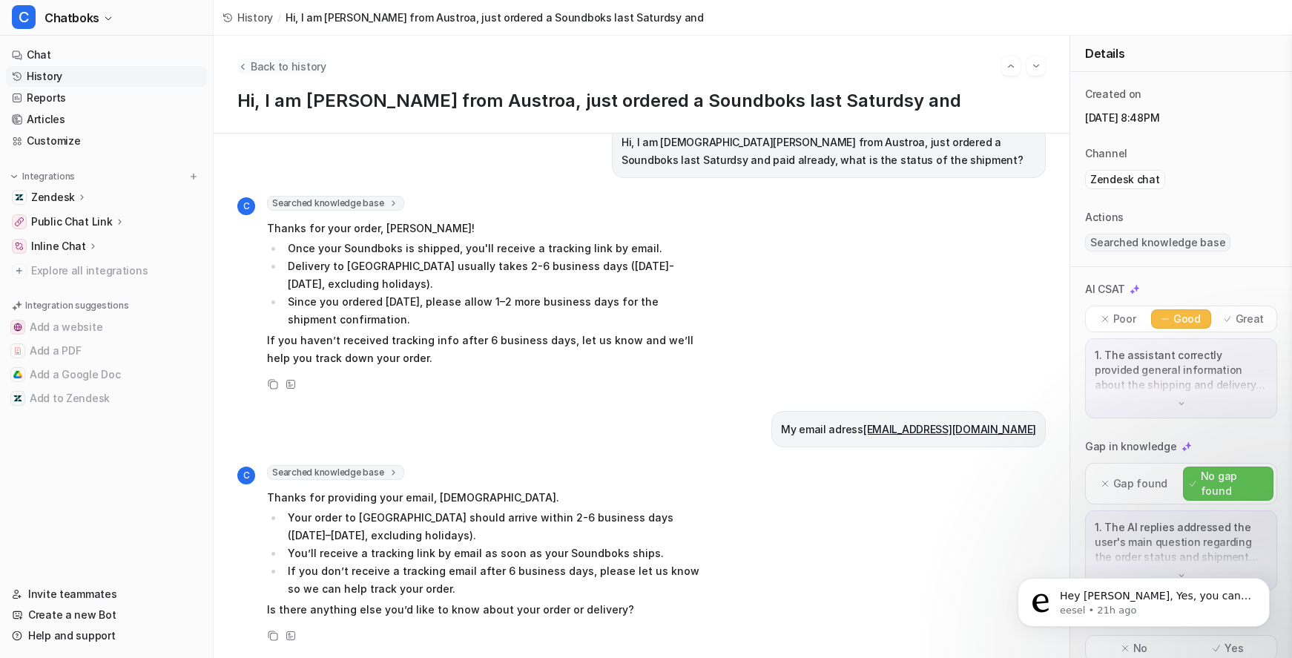
click at [248, 72] on icon "Back to history" at bounding box center [242, 66] width 10 height 11
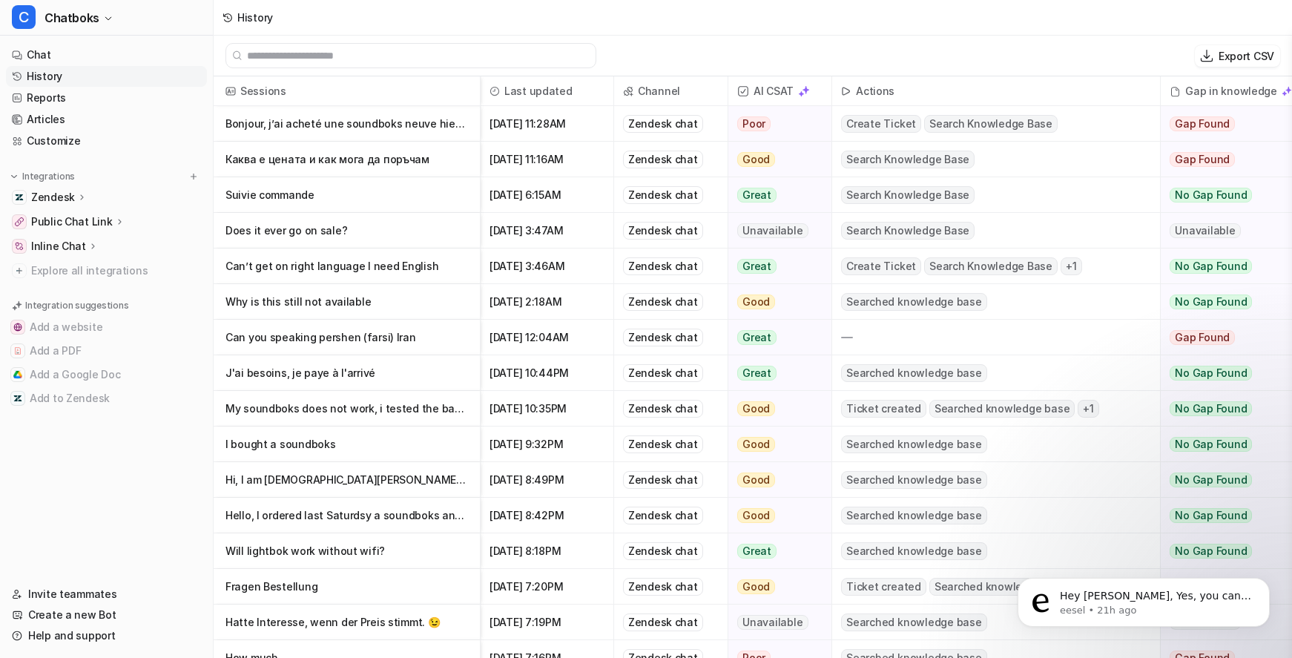
click at [405, 532] on p "Hello, I ordered last Saturdsy a soundboks and paid already but I did not get i…" at bounding box center [347, 516] width 243 height 36
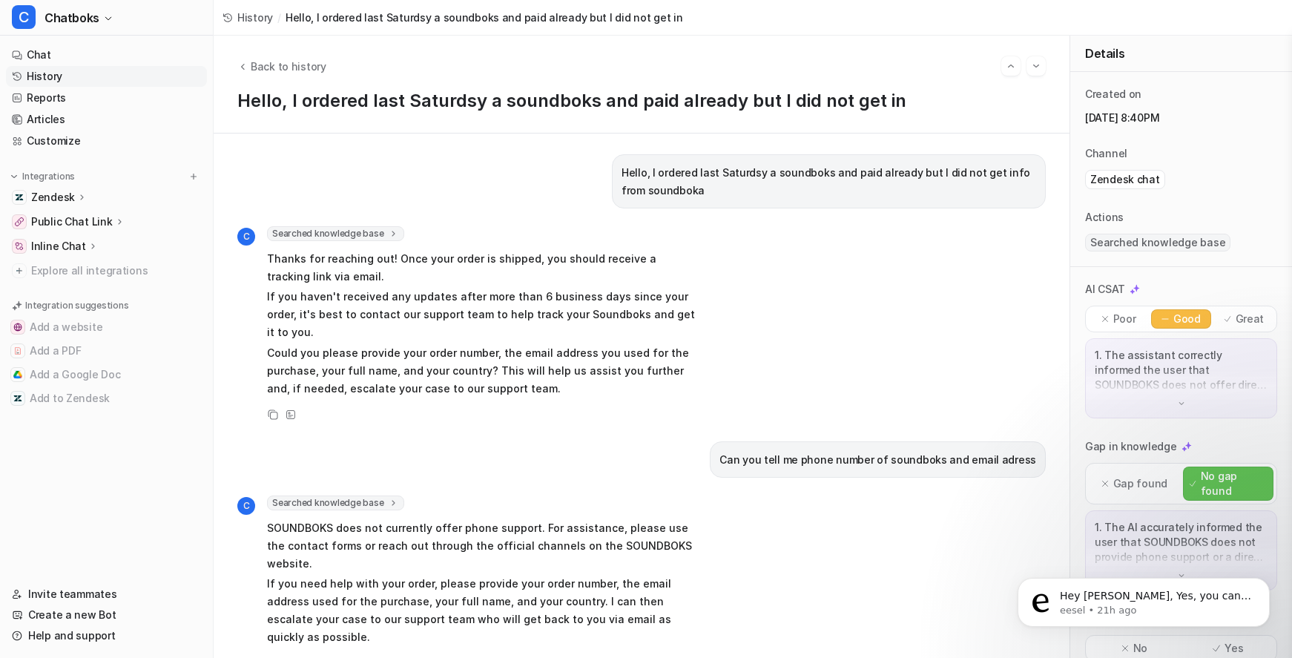
scroll to position [408, 0]
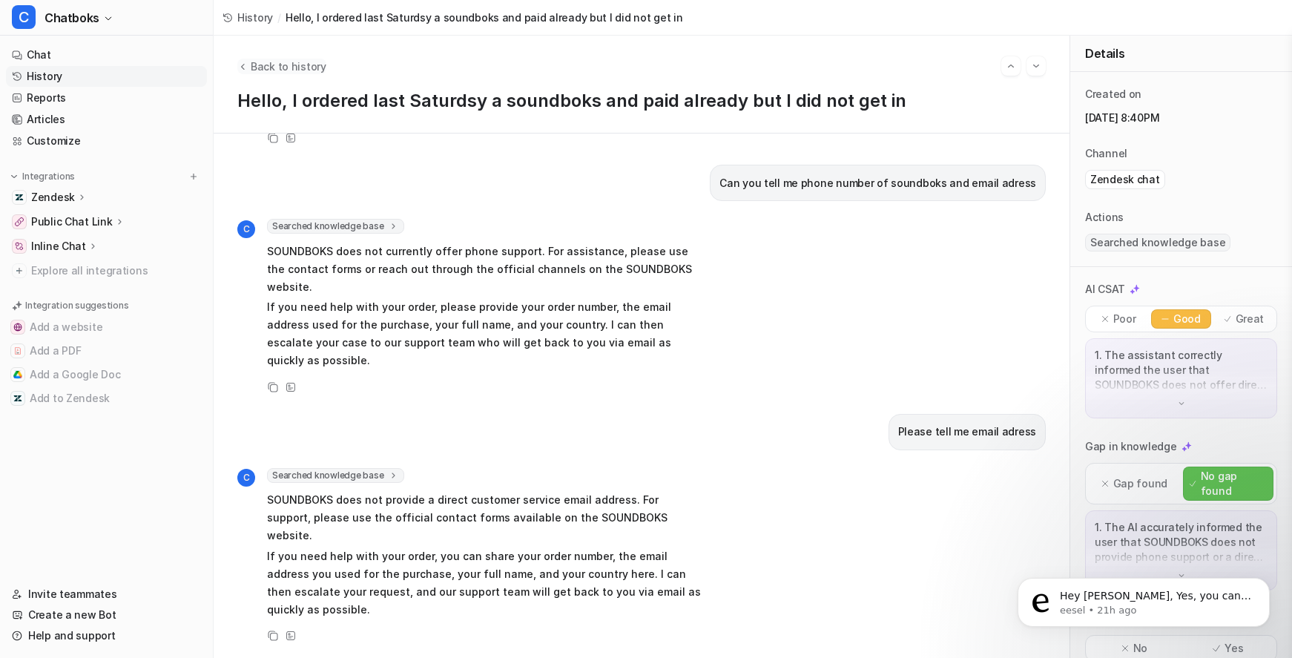
click at [314, 74] on span "Back to history" at bounding box center [289, 67] width 76 height 16
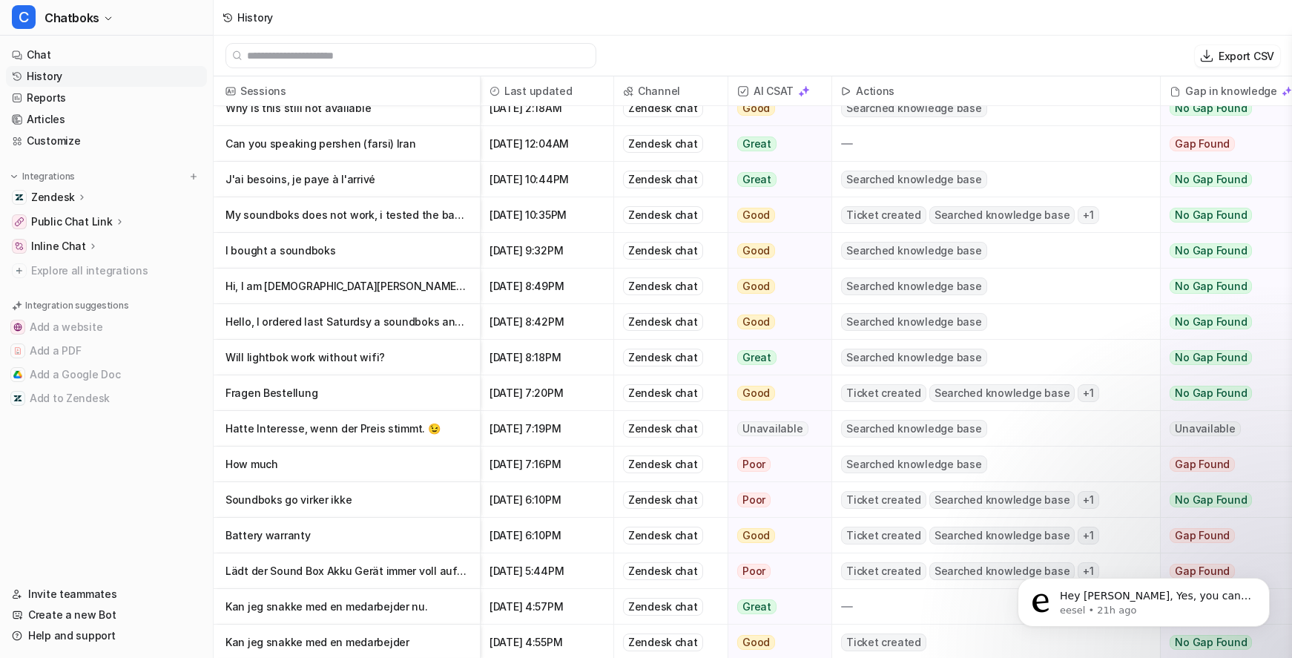
scroll to position [195, 0]
click at [445, 398] on p "Fragen Bestellung" at bounding box center [347, 392] width 243 height 36
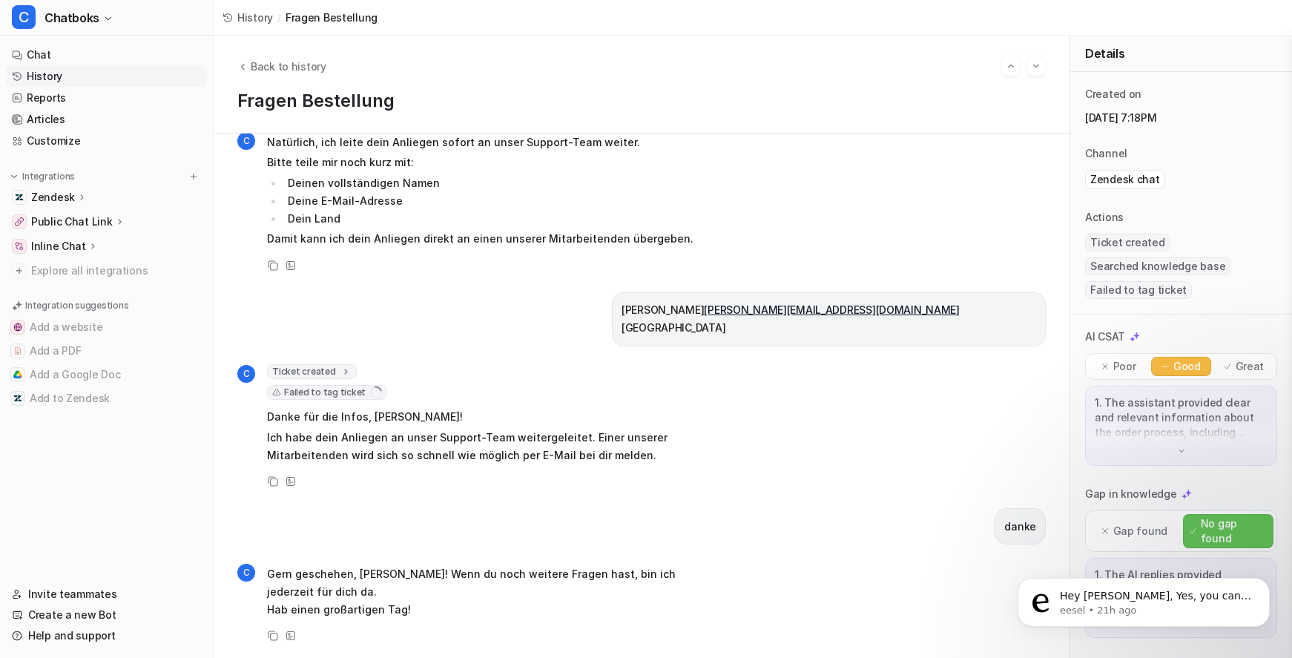
scroll to position [1073, 0]
click at [384, 385] on icon at bounding box center [376, 392] width 14 height 14
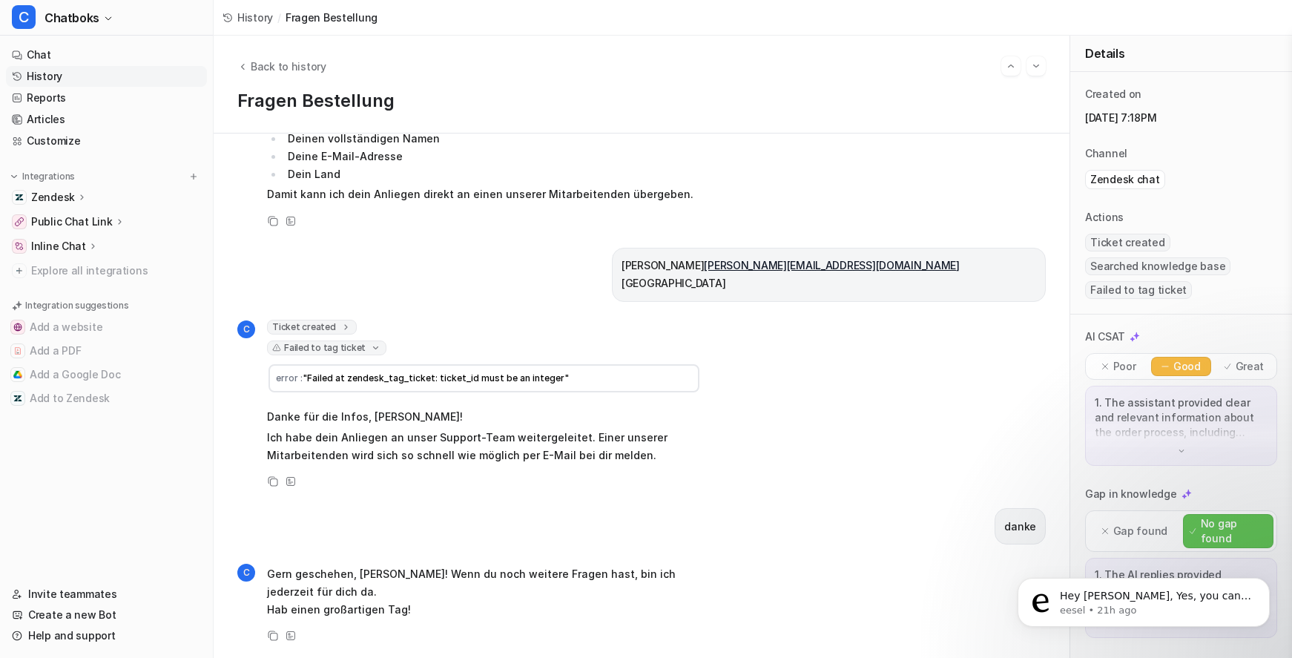
click at [357, 320] on span "Ticket created" at bounding box center [312, 327] width 90 height 15
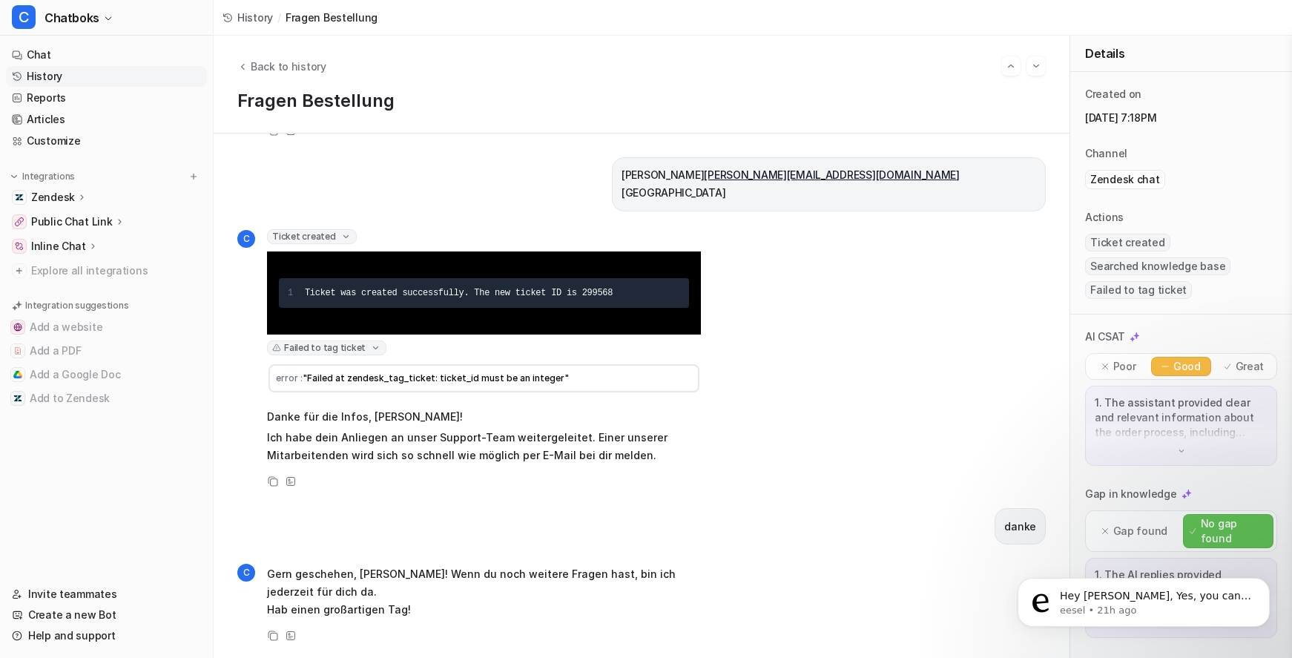
scroll to position [1108, 0]
click at [701, 269] on div "Ticket created 1 Ticket was created successfully. The new ticket ID is 299568" at bounding box center [484, 281] width 434 height 105
click at [88, 87] on link "History" at bounding box center [106, 76] width 201 height 21
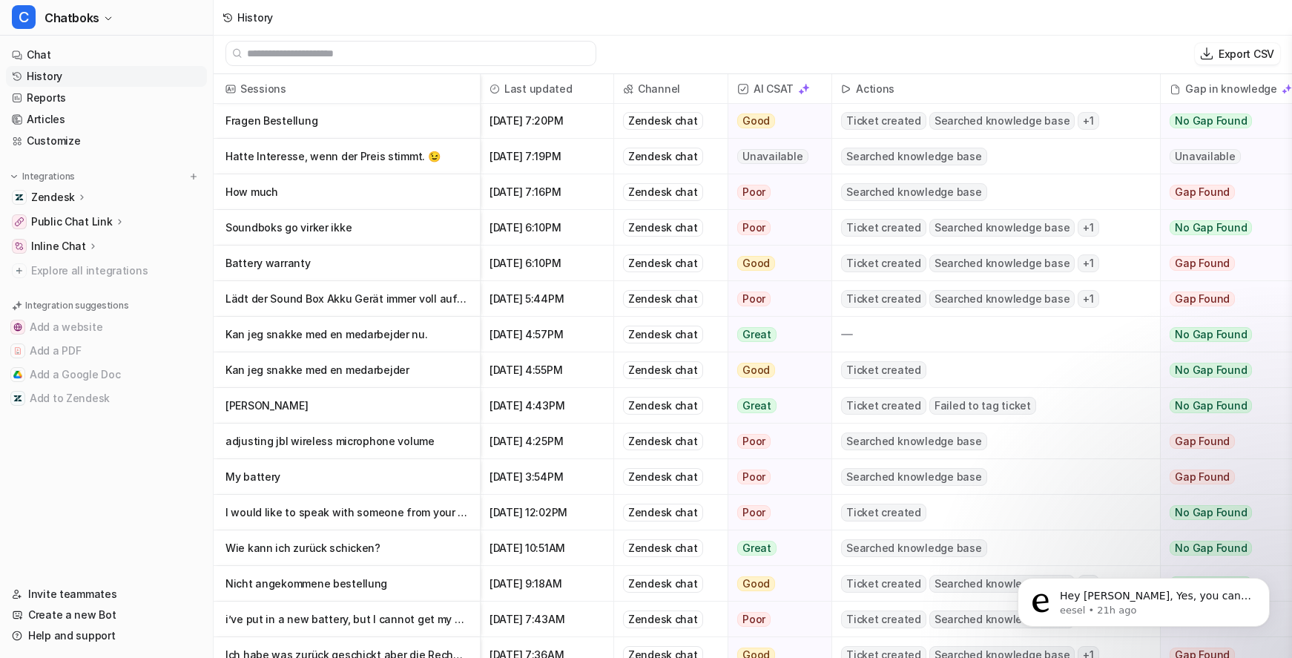
scroll to position [465, 0]
click at [455, 556] on p "Wie kann ich zurück schicken?" at bounding box center [347, 547] width 243 height 36
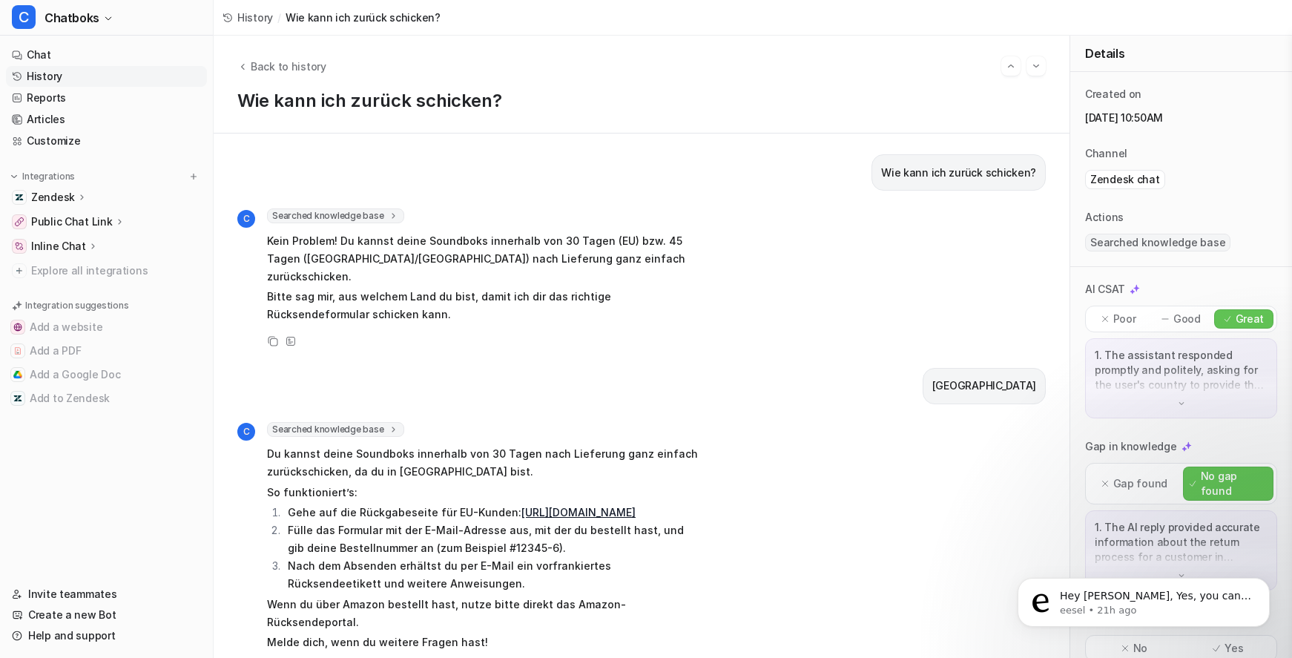
scroll to position [166, 0]
